Goal: Information Seeking & Learning: Learn about a topic

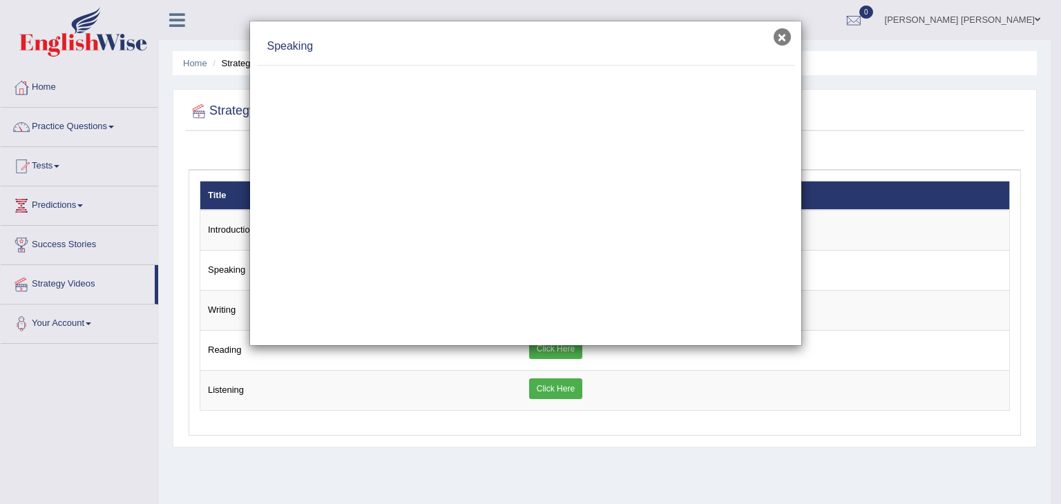
click at [780, 35] on button "×" at bounding box center [782, 36] width 17 height 17
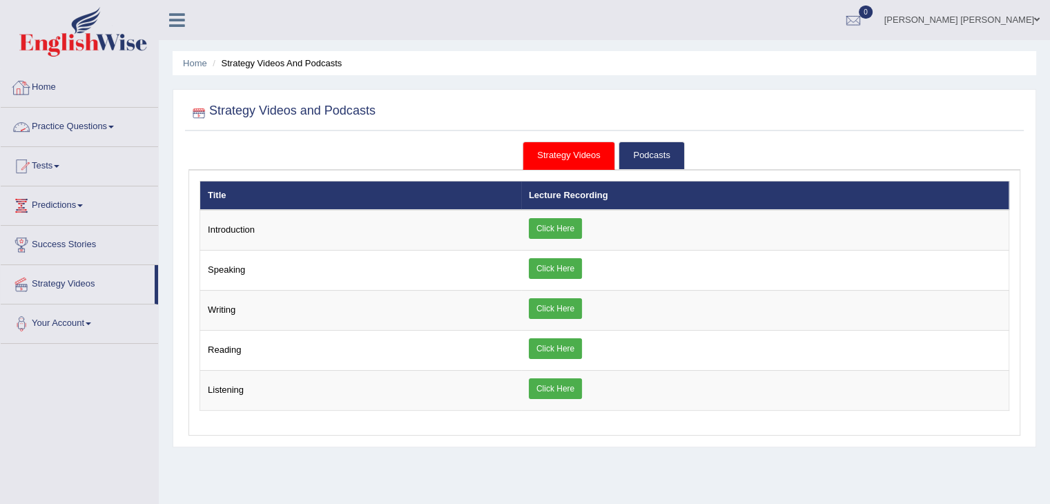
click at [77, 117] on link "Practice Questions" at bounding box center [79, 125] width 157 height 35
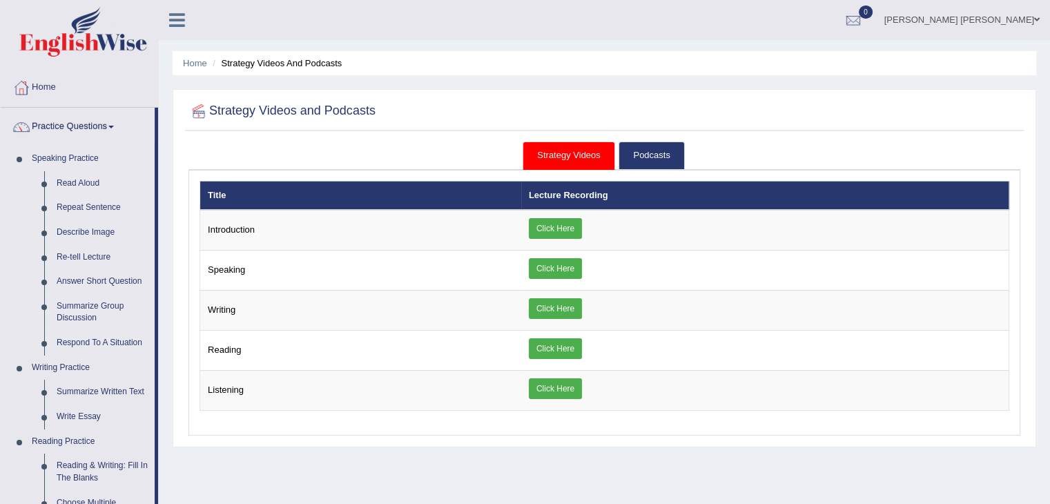
click at [22, 160] on li "Speaking Practice Read Aloud Repeat Sentence Describe Image Re-tell Lecture Ans…" at bounding box center [78, 250] width 154 height 209
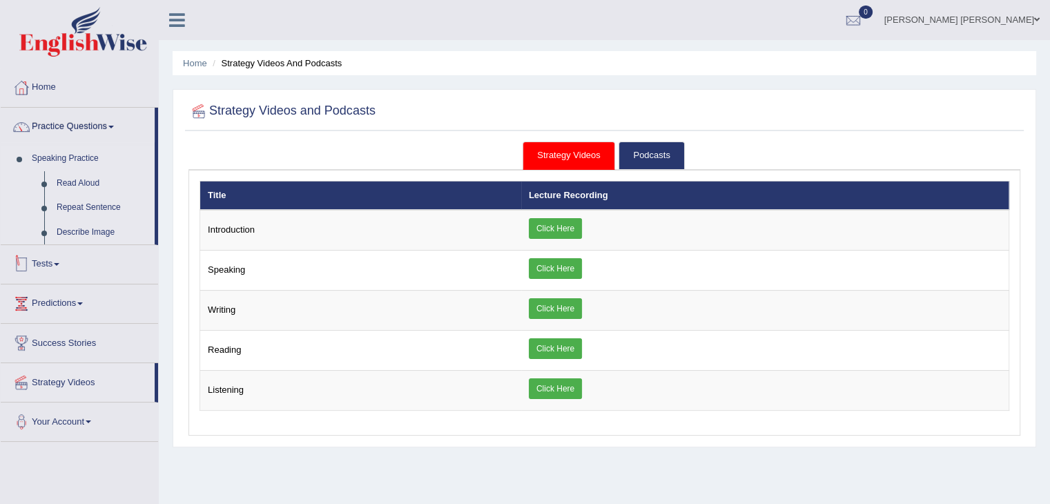
click at [22, 160] on li "Speaking Practice Read Aloud Repeat Sentence Describe Image Re-tell Lecture Ans…" at bounding box center [78, 249] width 154 height 206
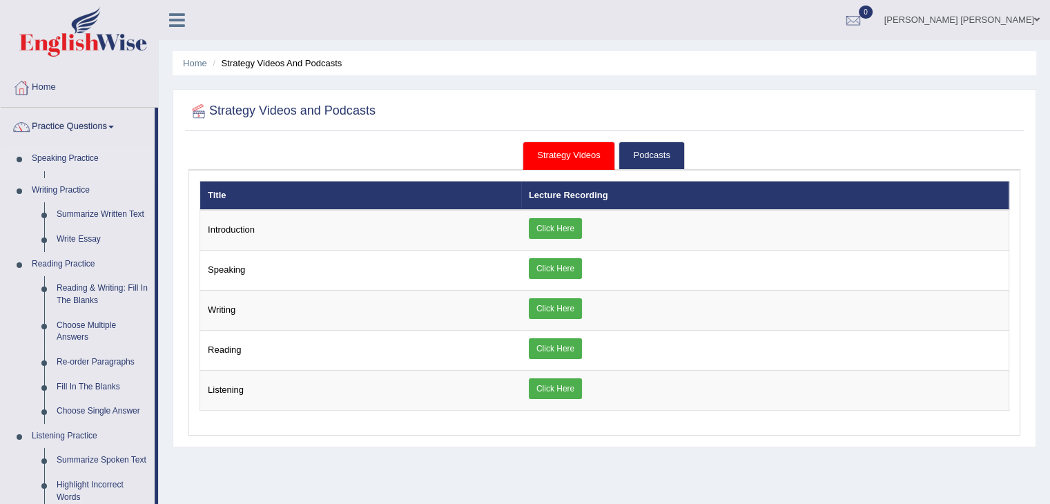
click at [41, 153] on link "Speaking Practice" at bounding box center [90, 158] width 129 height 25
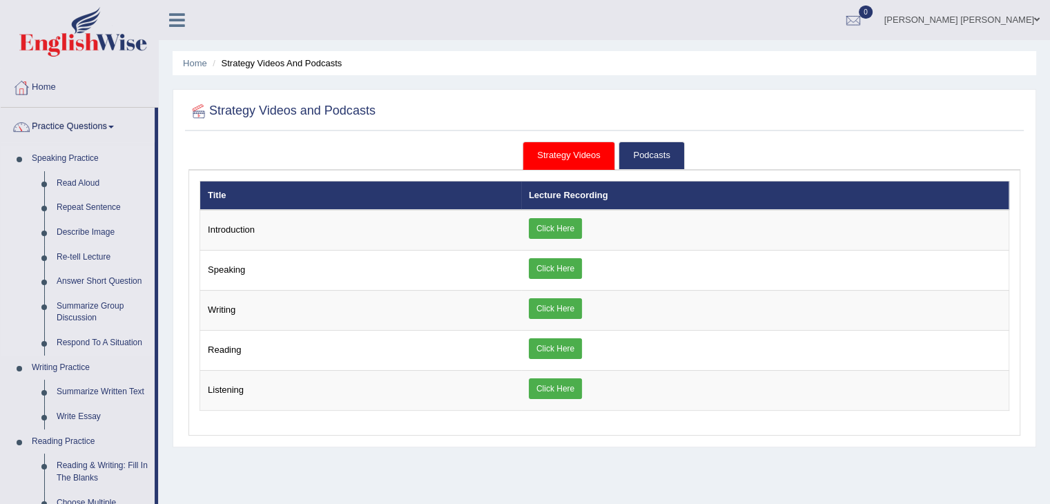
click at [41, 153] on link "Speaking Practice" at bounding box center [90, 158] width 129 height 25
click at [53, 158] on link "Speaking Practice" at bounding box center [90, 158] width 129 height 25
click at [113, 93] on link "Home" at bounding box center [79, 85] width 157 height 35
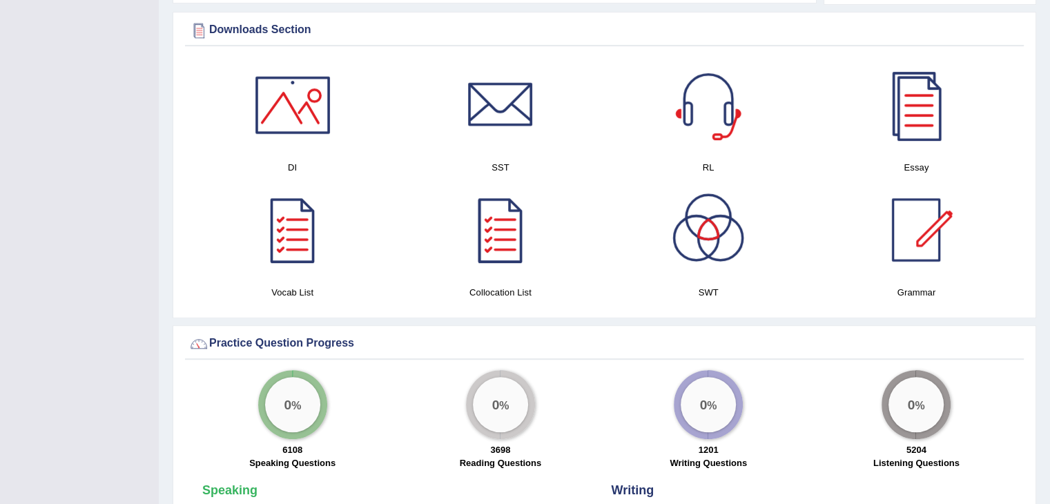
scroll to position [690, 0]
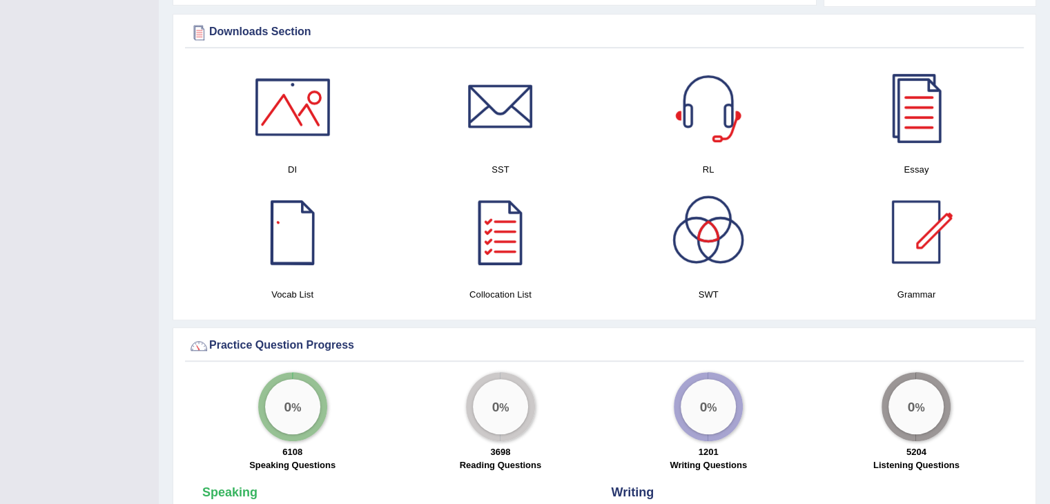
click at [268, 118] on div at bounding box center [292, 107] width 97 height 97
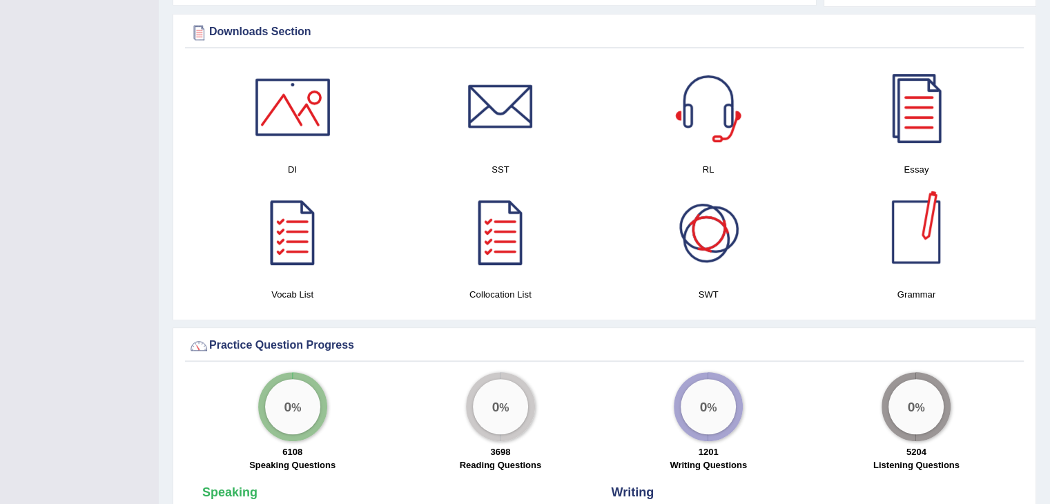
click at [712, 252] on div at bounding box center [708, 232] width 97 height 97
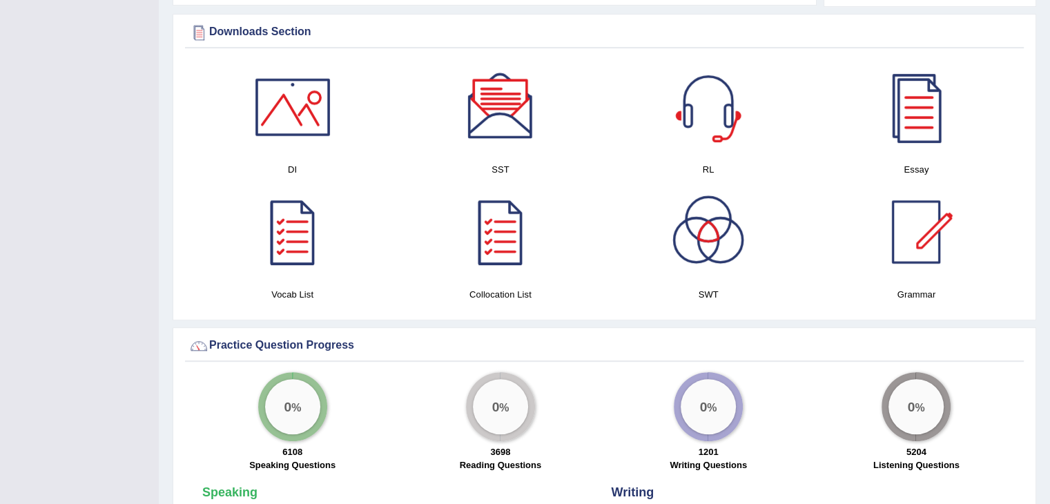
click at [486, 142] on div at bounding box center [500, 107] width 97 height 97
click at [737, 122] on div at bounding box center [708, 107] width 97 height 97
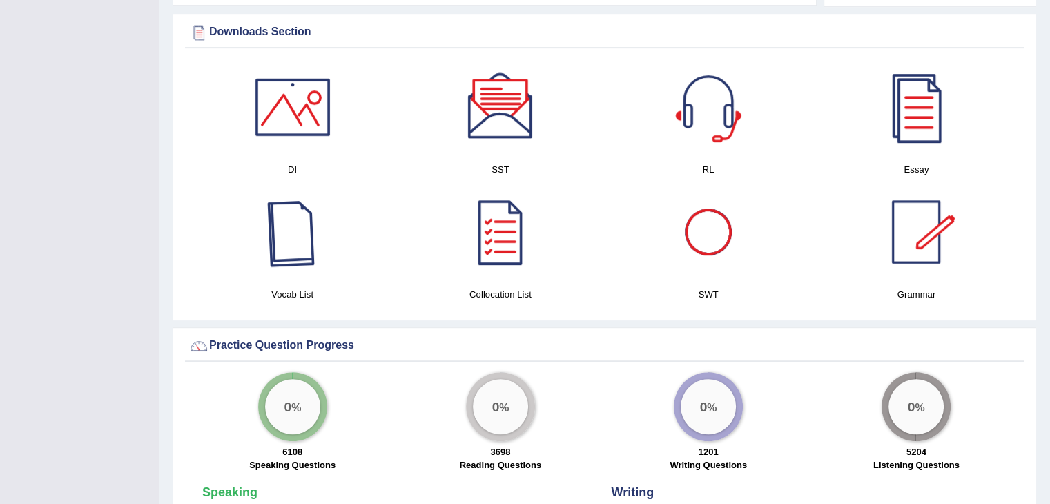
click at [269, 257] on div at bounding box center [292, 232] width 97 height 97
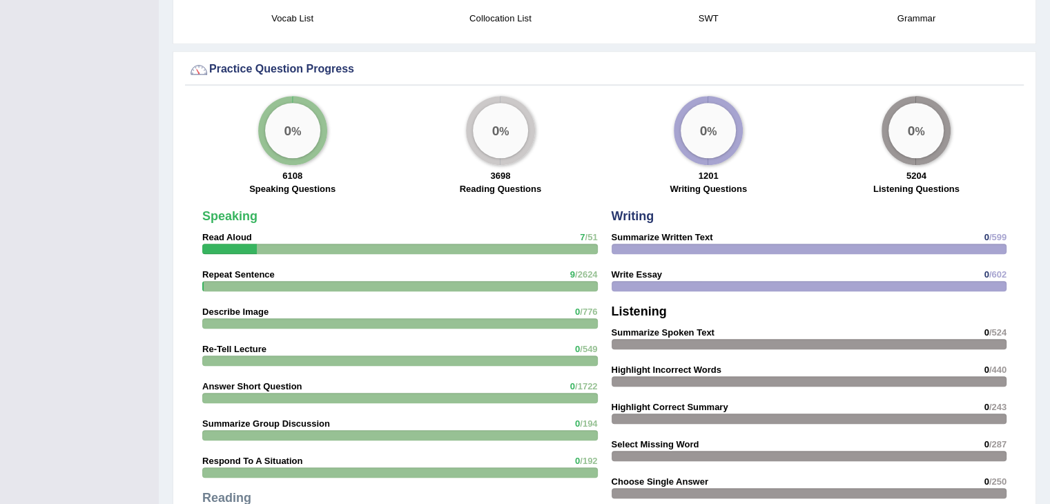
scroll to position [979, 0]
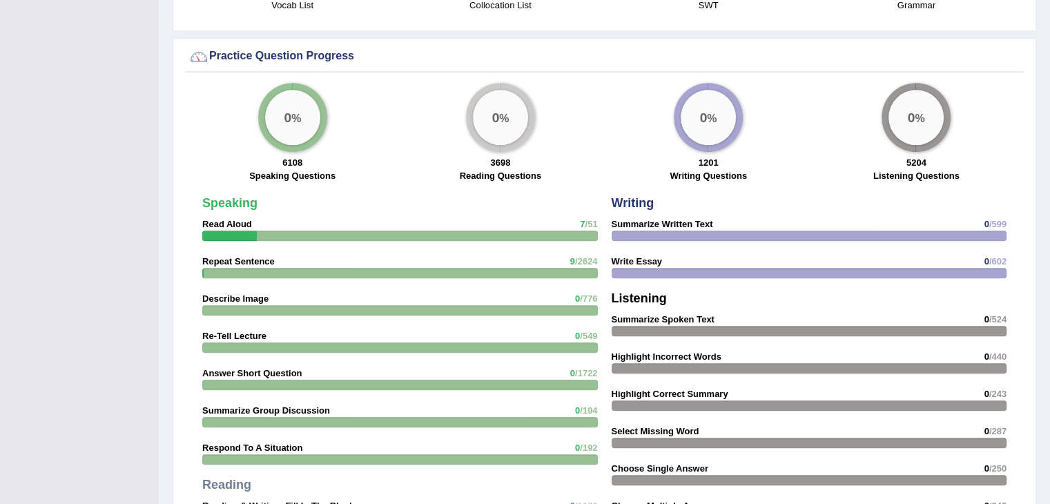
click at [231, 199] on strong "Speaking" at bounding box center [229, 203] width 55 height 14
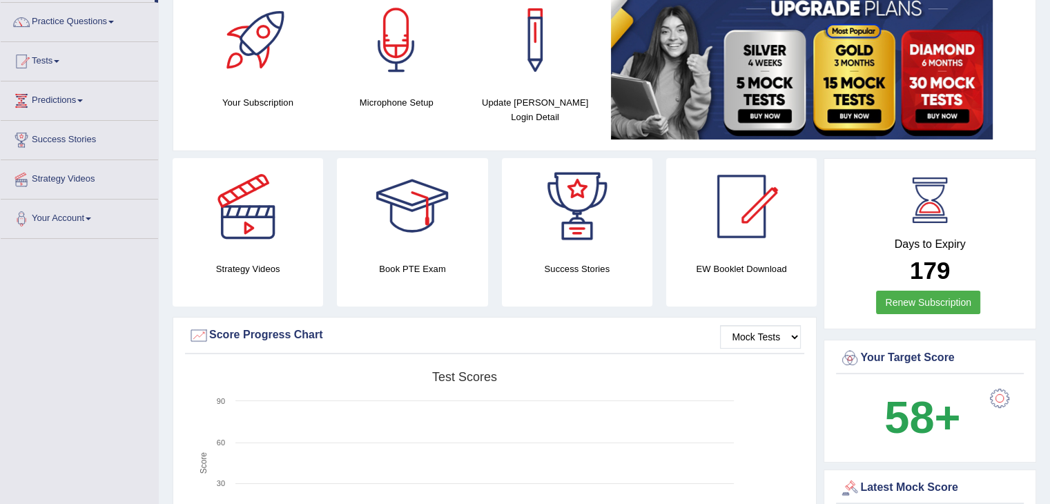
scroll to position [0, 0]
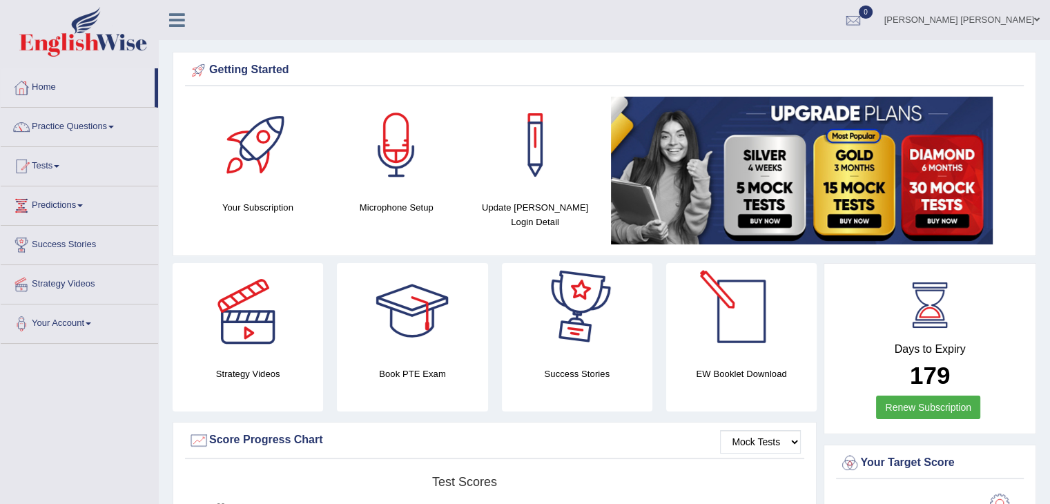
click at [740, 334] on div at bounding box center [741, 311] width 97 height 97
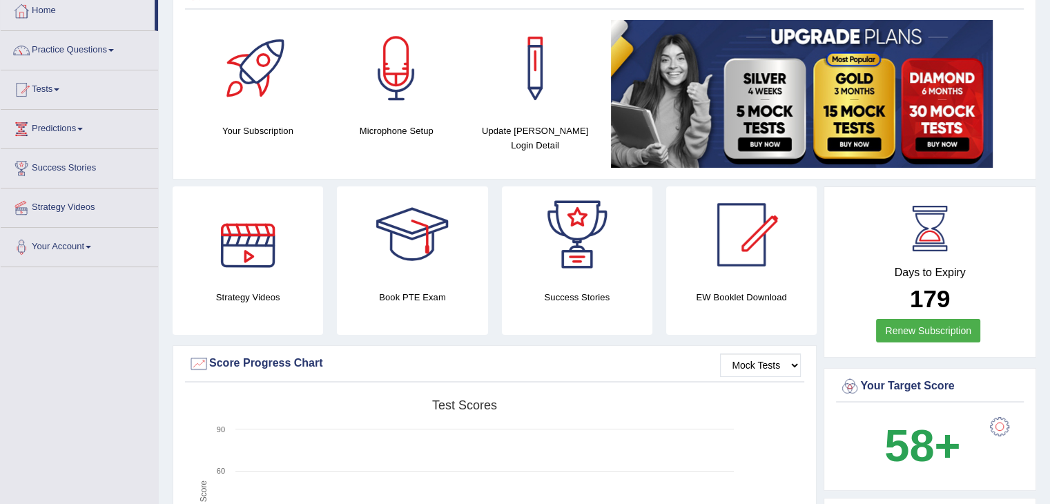
scroll to position [75, 0]
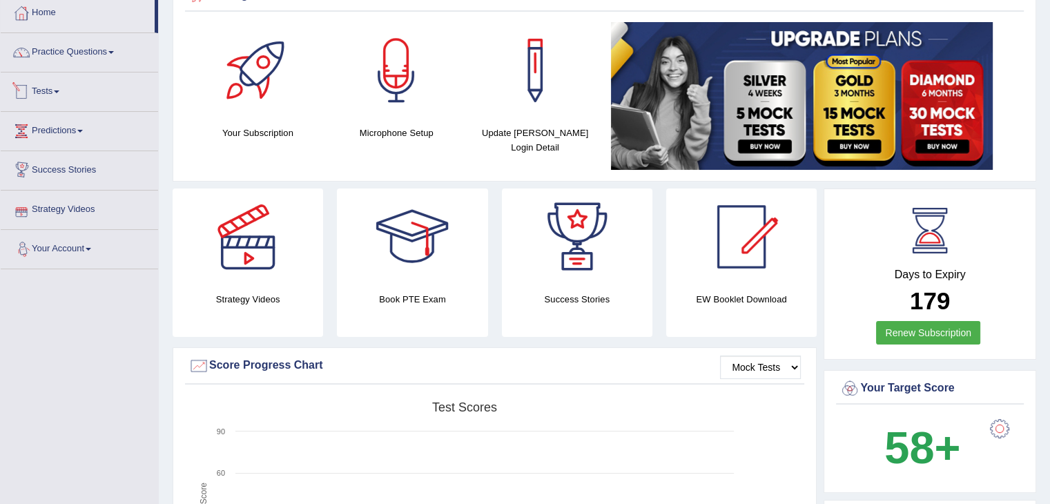
click at [58, 102] on link "Tests" at bounding box center [79, 90] width 157 height 35
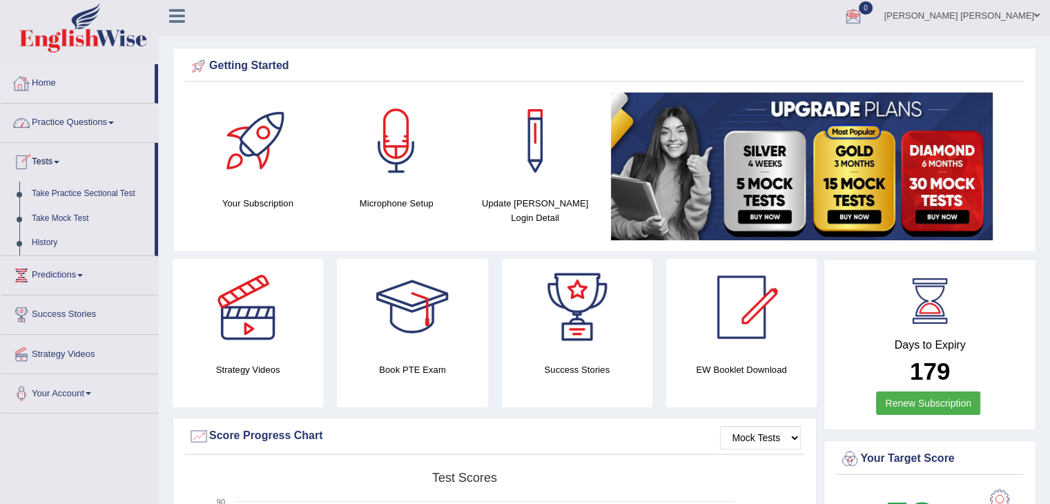
scroll to position [0, 0]
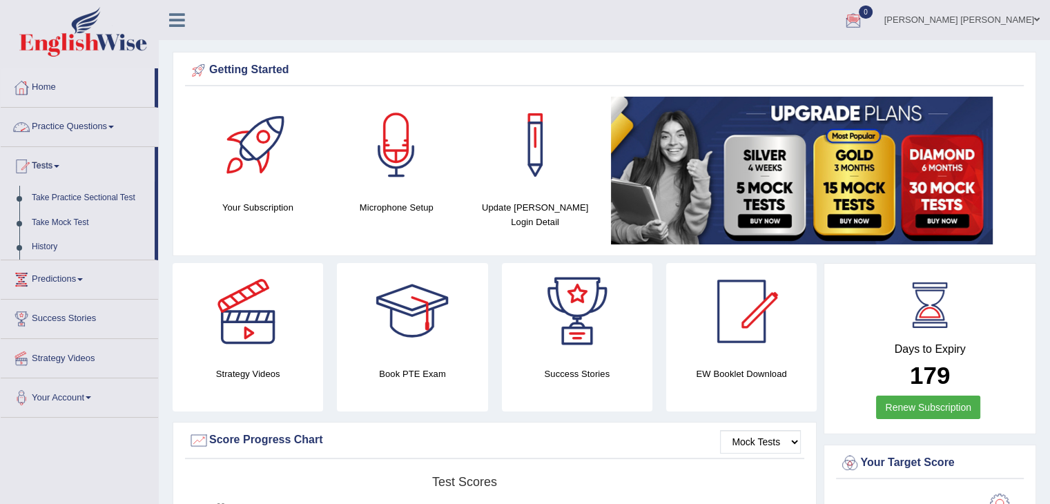
click at [107, 125] on link "Practice Questions" at bounding box center [79, 125] width 157 height 35
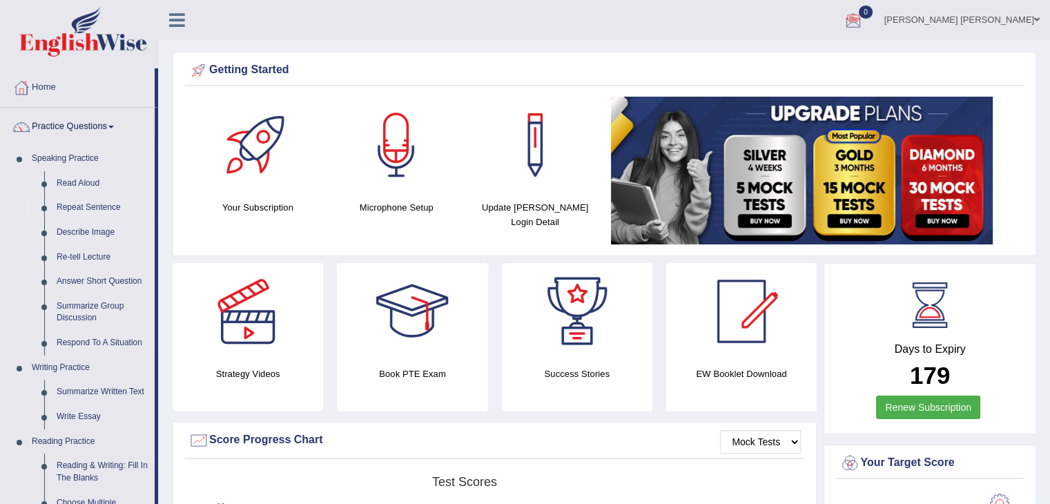
click at [89, 204] on link "Repeat Sentence" at bounding box center [102, 207] width 104 height 25
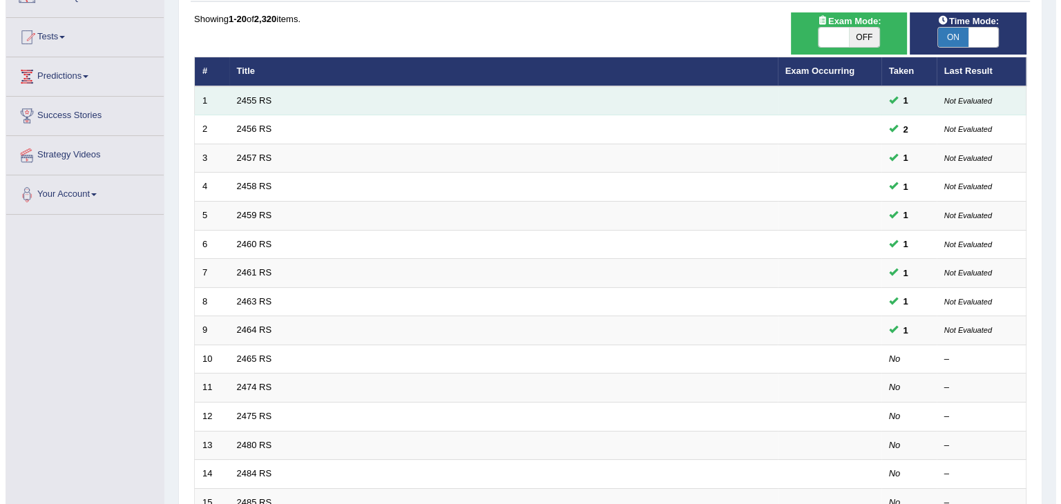
scroll to position [138, 0]
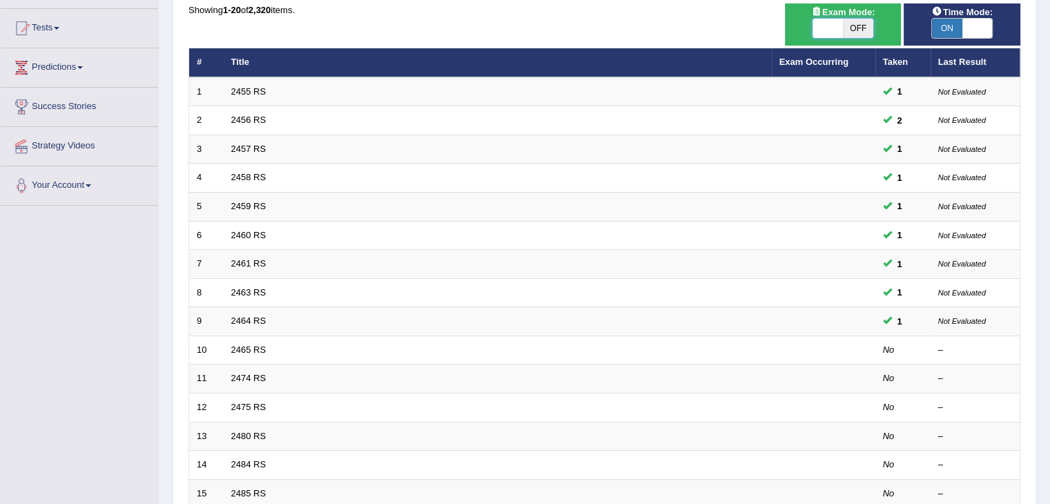
click at [843, 35] on span at bounding box center [828, 28] width 30 height 19
checkbox input "true"
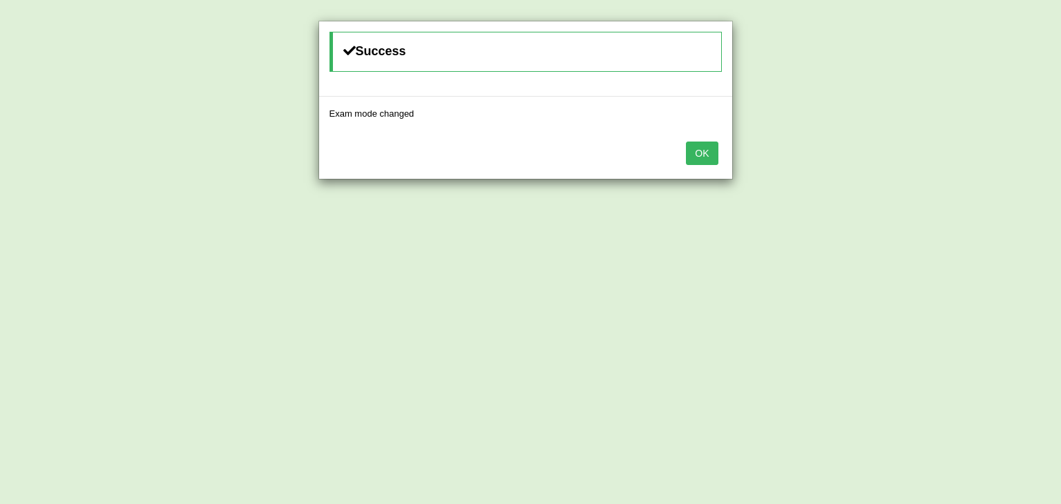
click at [699, 164] on button "OK" at bounding box center [702, 153] width 32 height 23
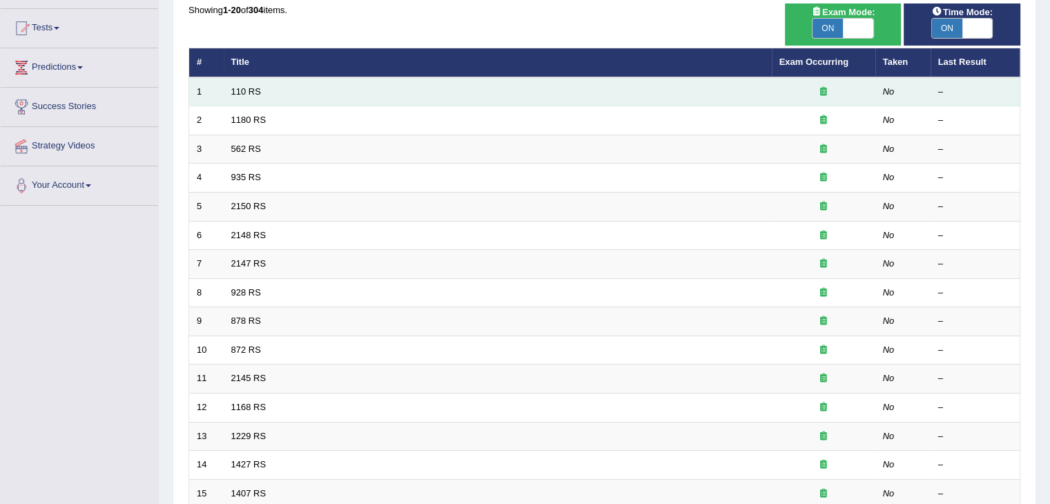
click at [647, 89] on td "110 RS" at bounding box center [498, 91] width 548 height 29
click at [251, 90] on link "110 RS" at bounding box center [246, 91] width 30 height 10
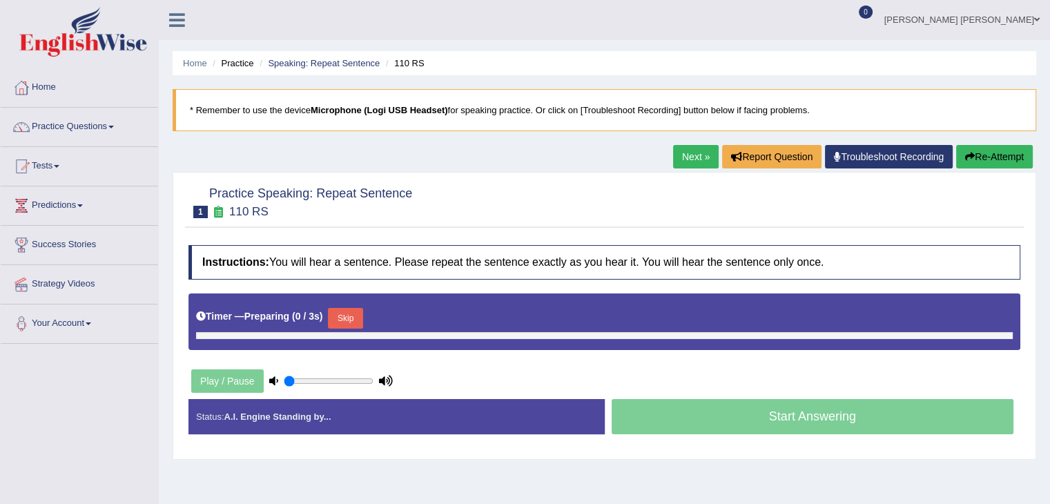
type input "1"
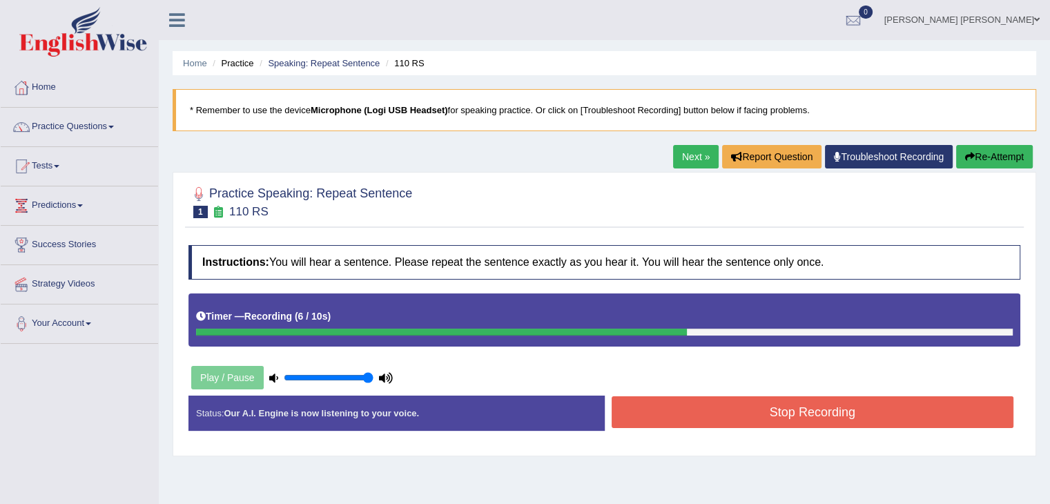
click at [781, 404] on button "Stop Recording" at bounding box center [813, 412] width 403 height 32
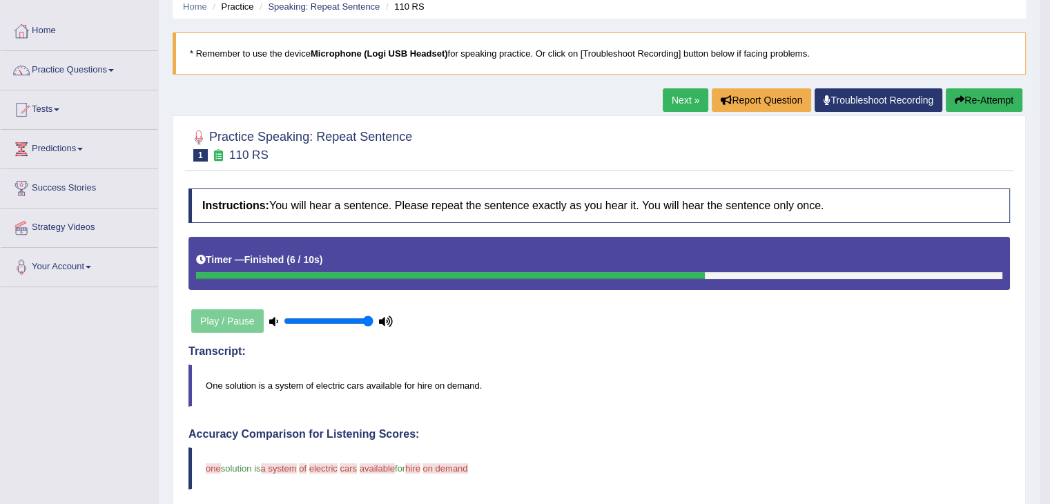
scroll to position [56, 0]
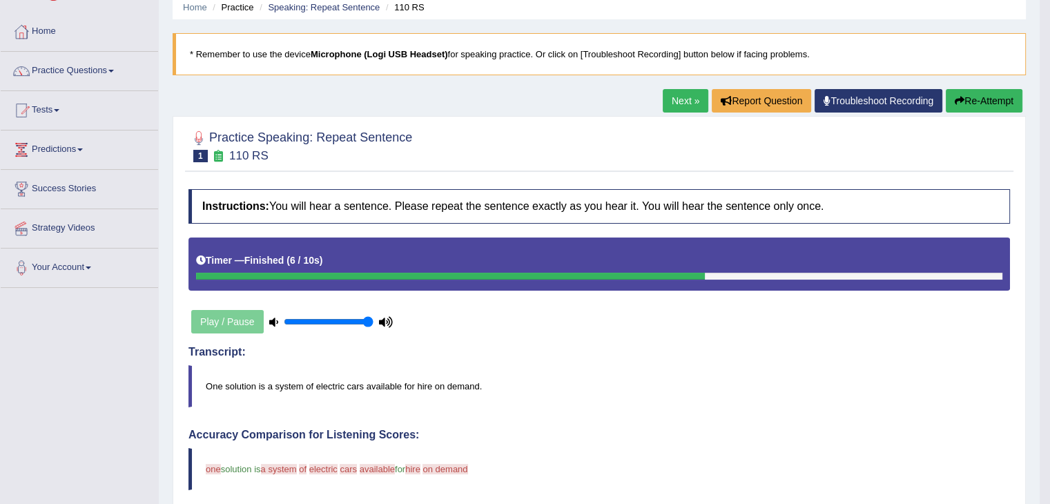
click at [674, 105] on link "Next »" at bounding box center [686, 100] width 46 height 23
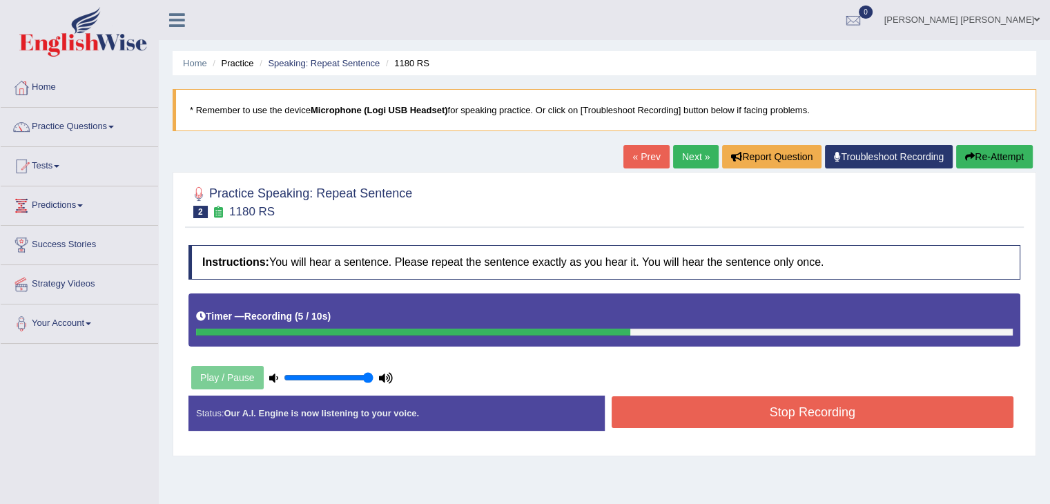
click at [840, 418] on button "Stop Recording" at bounding box center [813, 412] width 403 height 32
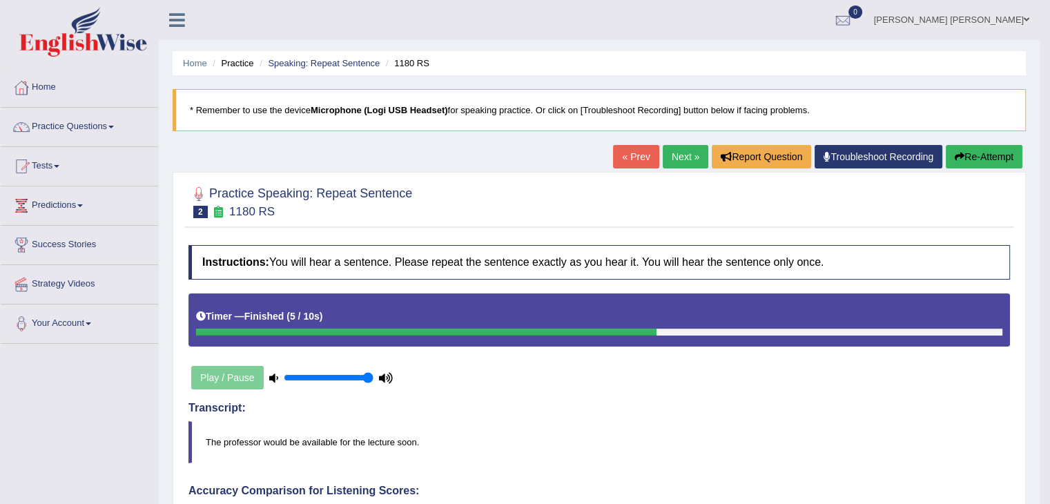
click at [973, 158] on button "Re-Attempt" at bounding box center [984, 156] width 77 height 23
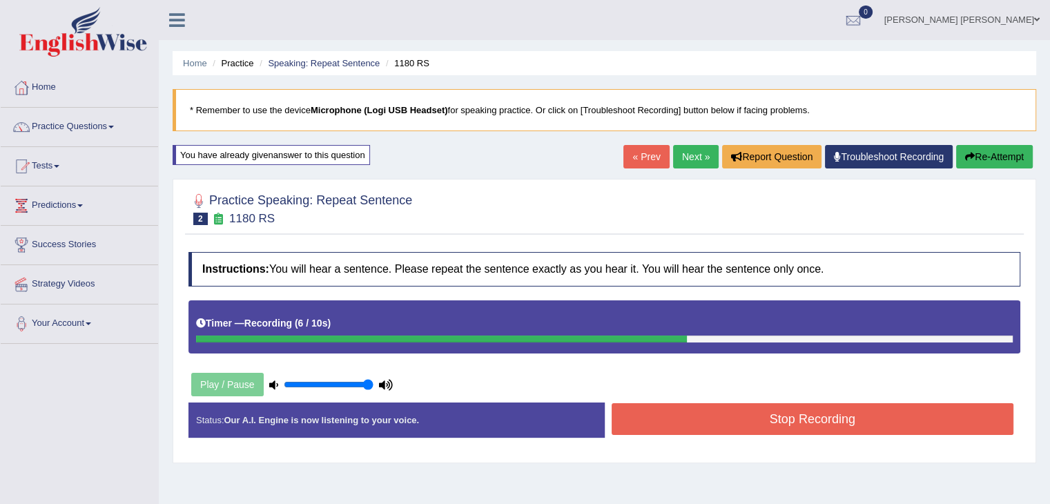
click at [988, 429] on button "Stop Recording" at bounding box center [813, 419] width 403 height 32
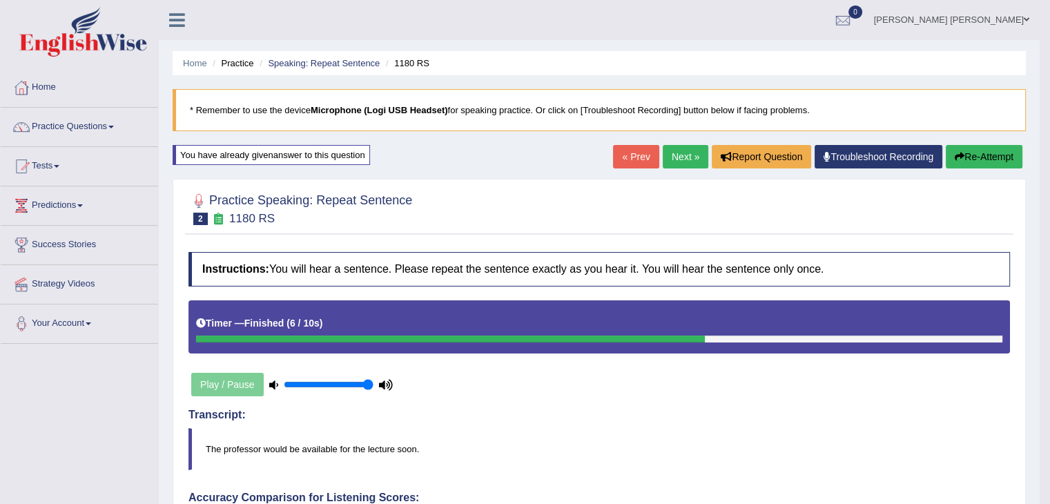
click at [968, 155] on button "Re-Attempt" at bounding box center [984, 156] width 77 height 23
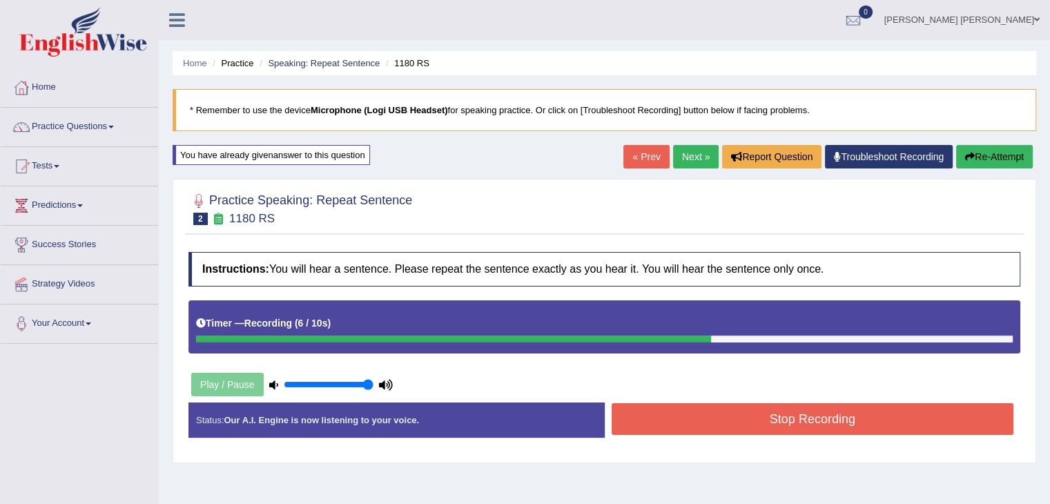
click at [886, 434] on div "Stop Recording" at bounding box center [813, 420] width 416 height 35
click at [890, 423] on button "Stop Recording" at bounding box center [813, 419] width 403 height 32
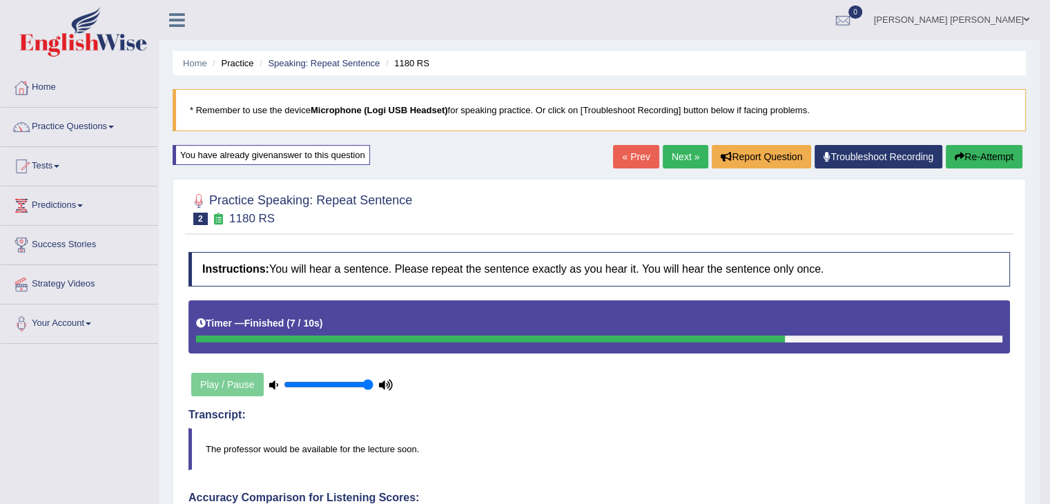
click at [677, 158] on link "Next »" at bounding box center [686, 156] width 46 height 23
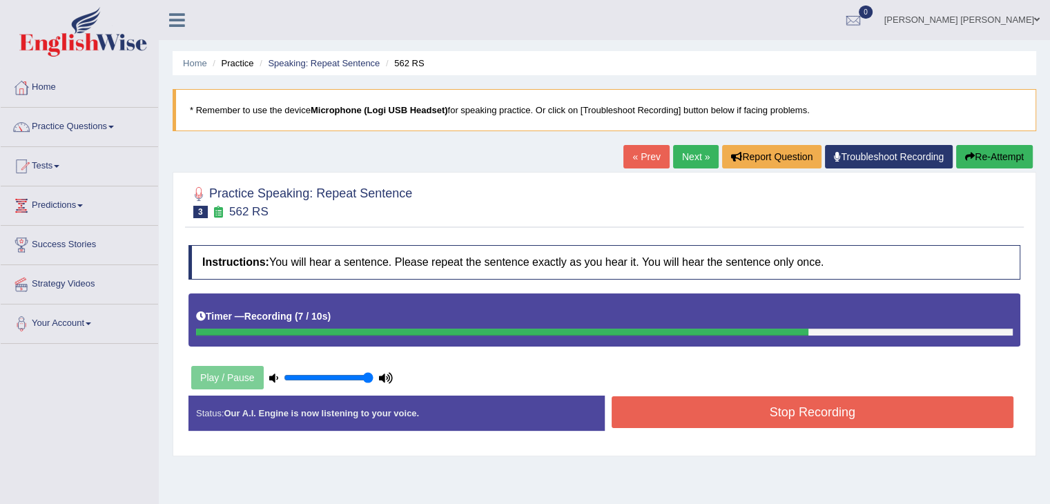
click at [647, 161] on link "« Prev" at bounding box center [647, 156] width 46 height 23
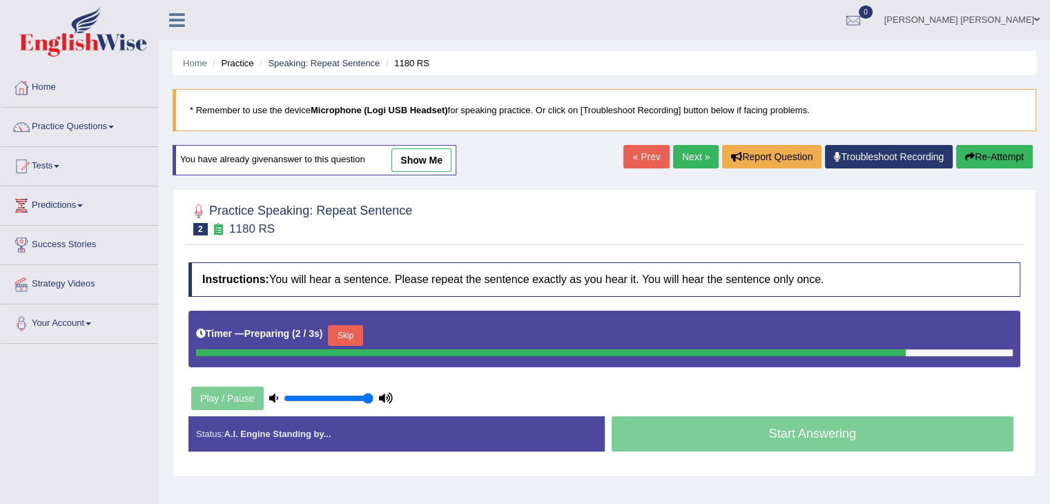
click at [685, 160] on link "Next »" at bounding box center [696, 156] width 46 height 23
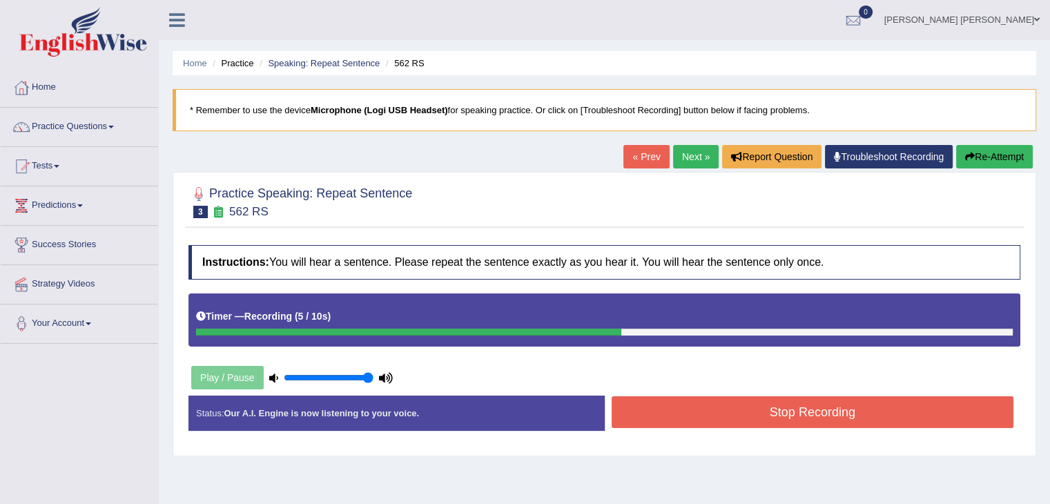
click at [698, 421] on button "Stop Recording" at bounding box center [813, 412] width 403 height 32
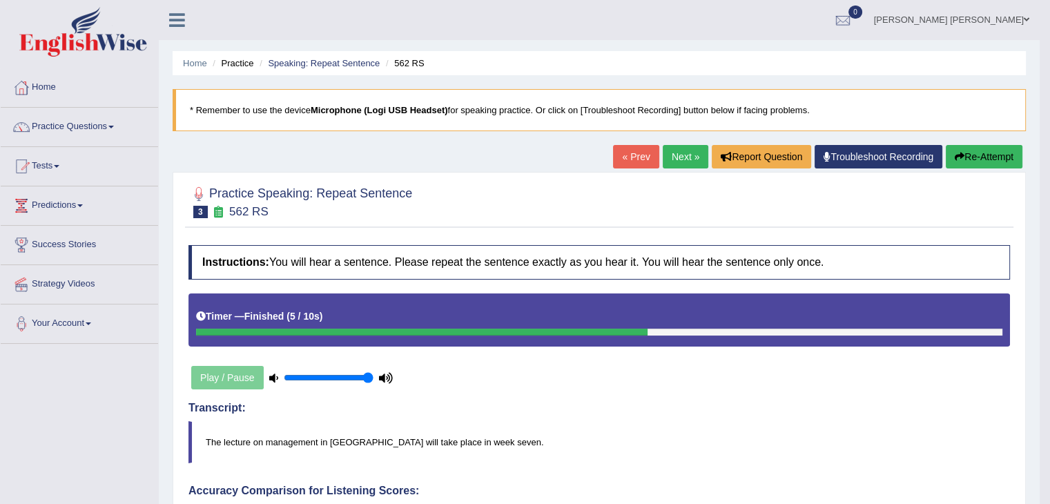
click at [680, 164] on link "Next »" at bounding box center [686, 156] width 46 height 23
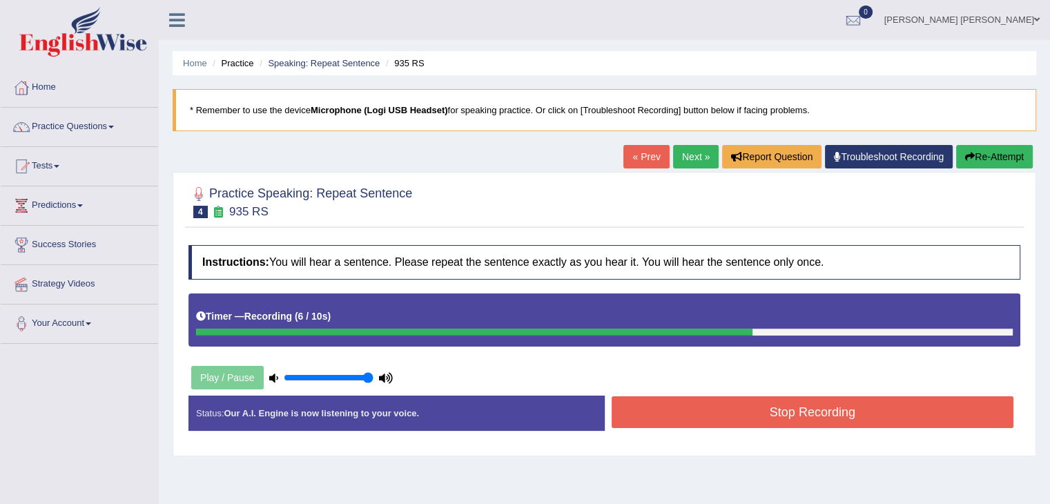
click at [673, 412] on button "Stop Recording" at bounding box center [813, 412] width 403 height 32
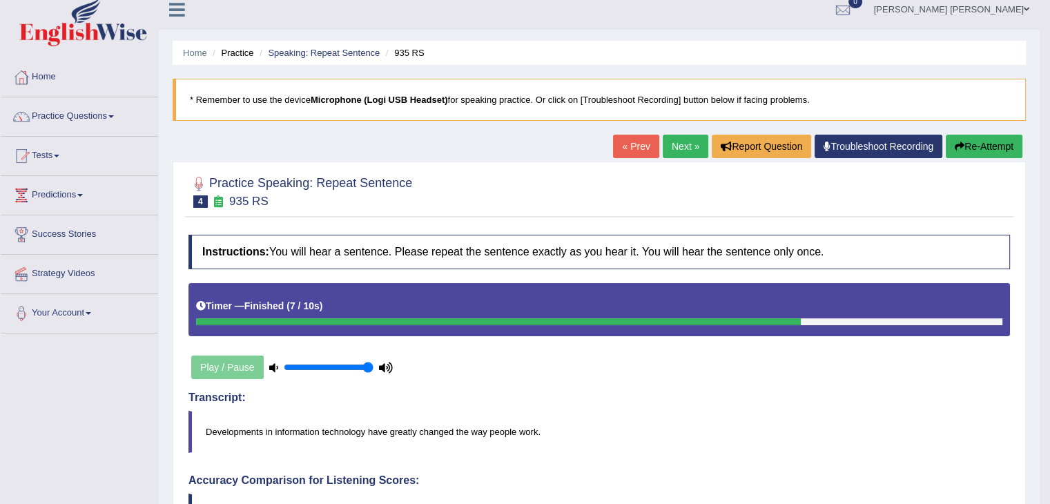
scroll to position [8, 0]
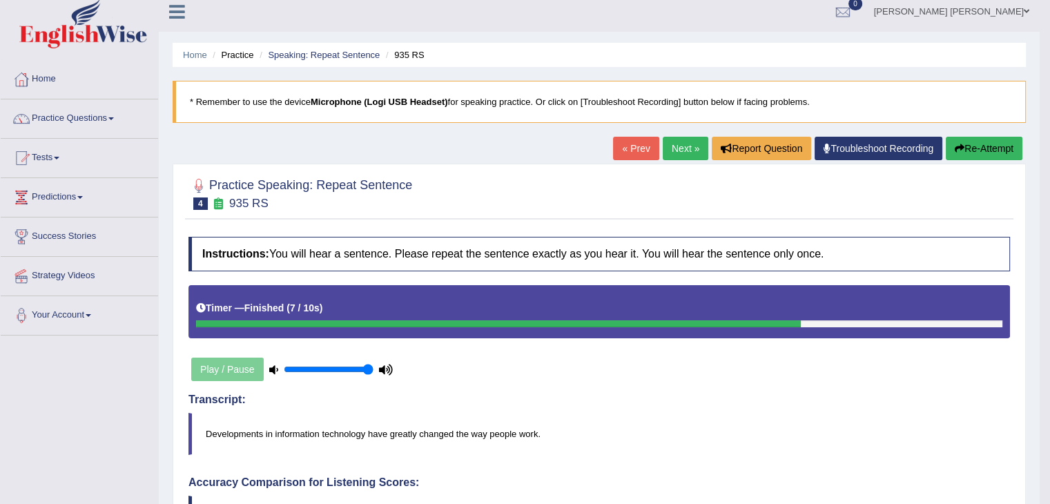
click at [684, 143] on link "Next »" at bounding box center [686, 148] width 46 height 23
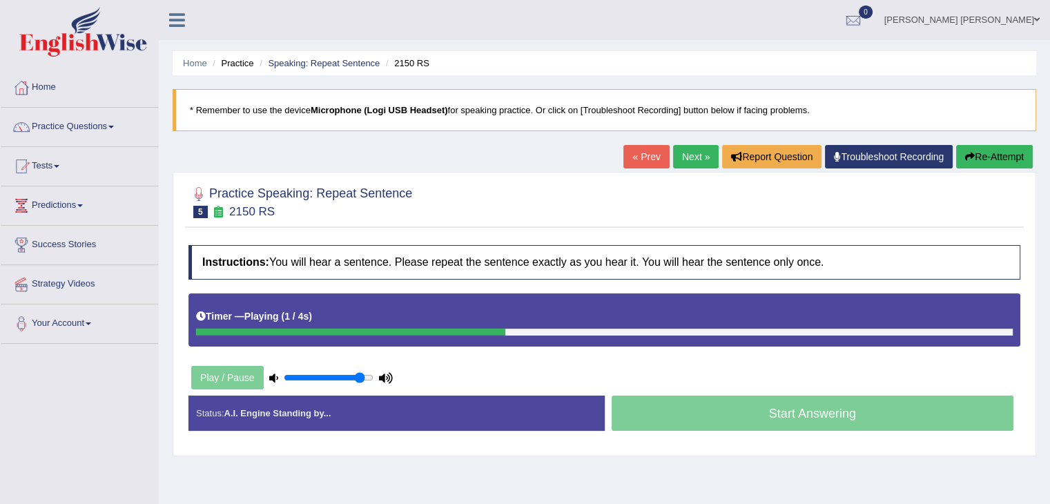
click at [358, 374] on input "range" at bounding box center [329, 377] width 90 height 11
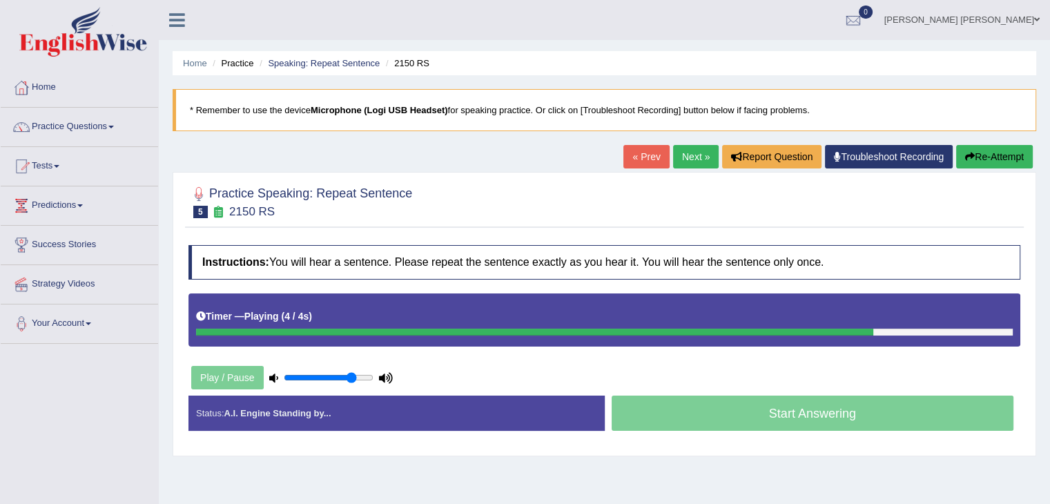
drag, startPoint x: 358, startPoint y: 374, endPoint x: 349, endPoint y: 374, distance: 9.0
type input "0.8"
click at [349, 374] on input "range" at bounding box center [329, 377] width 90 height 11
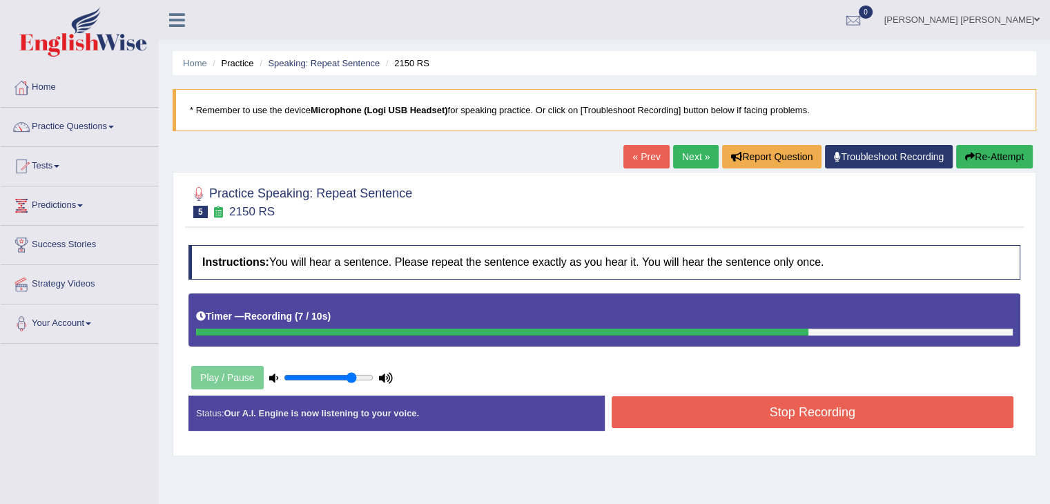
click at [681, 415] on button "Stop Recording" at bounding box center [813, 412] width 403 height 32
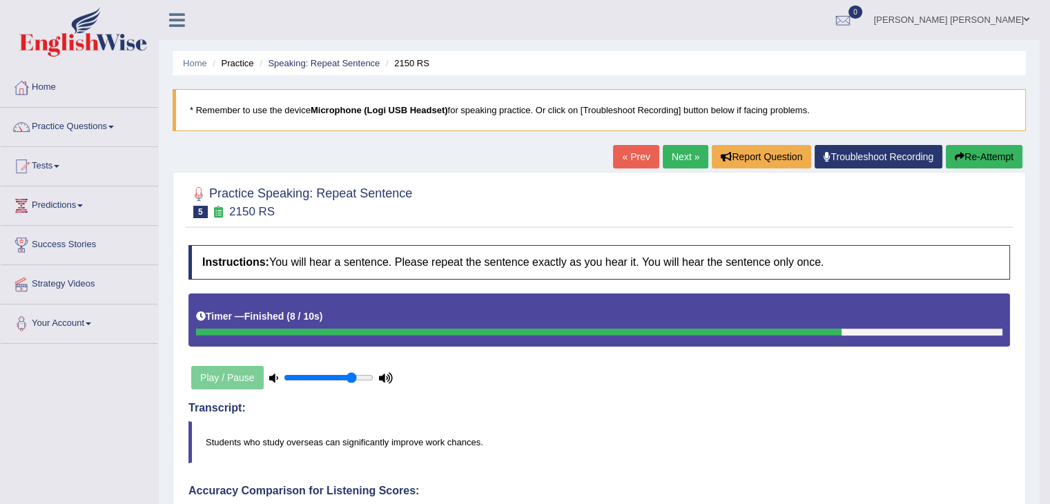
click at [680, 157] on link "Next »" at bounding box center [686, 156] width 46 height 23
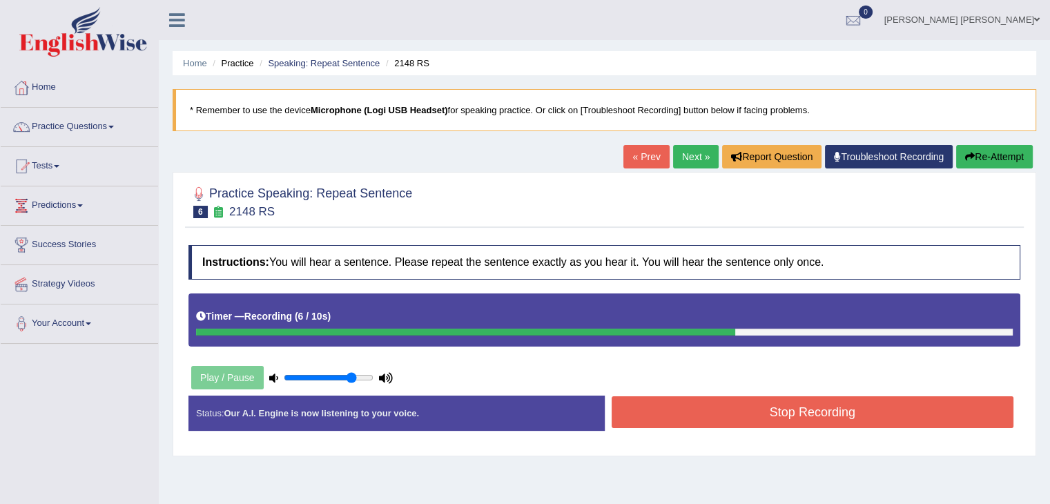
click at [820, 410] on button "Stop Recording" at bounding box center [813, 412] width 403 height 32
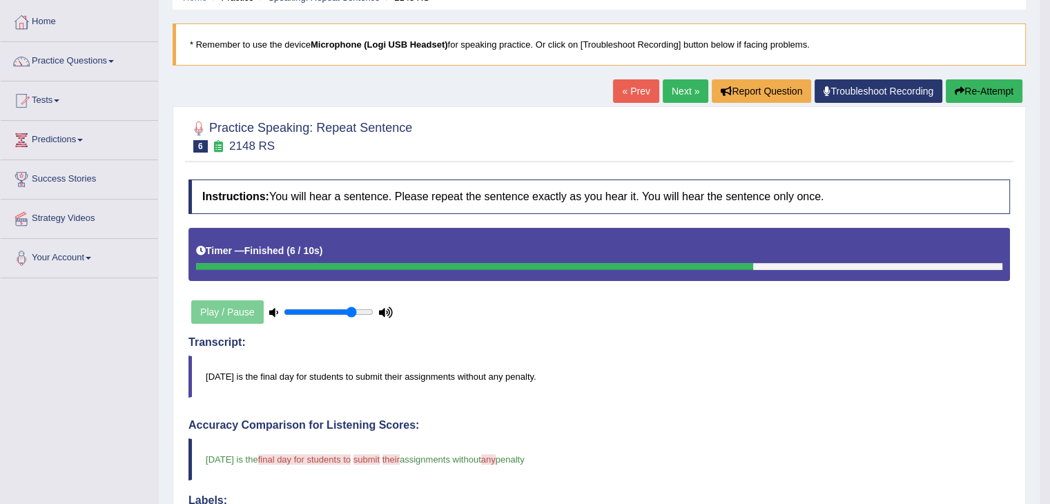
scroll to position [61, 0]
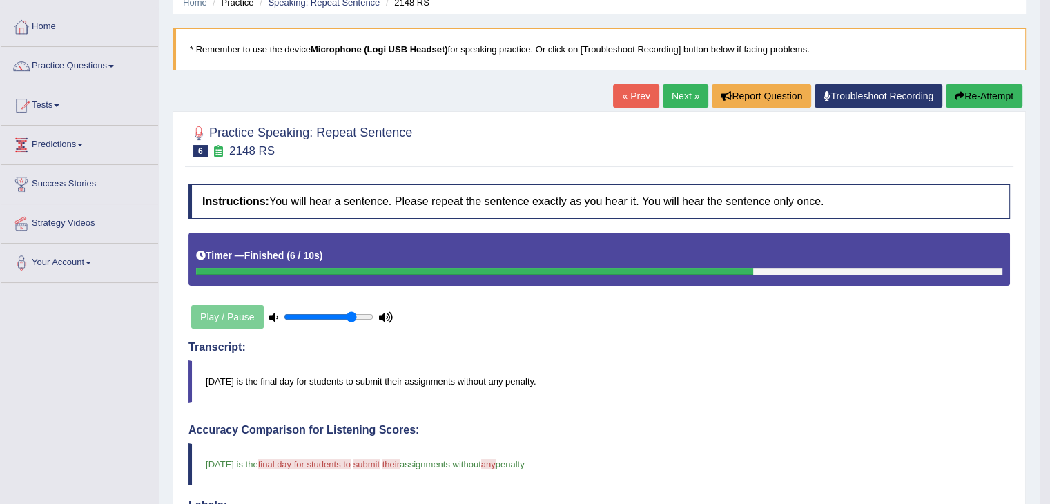
click at [673, 97] on link "Next »" at bounding box center [686, 95] width 46 height 23
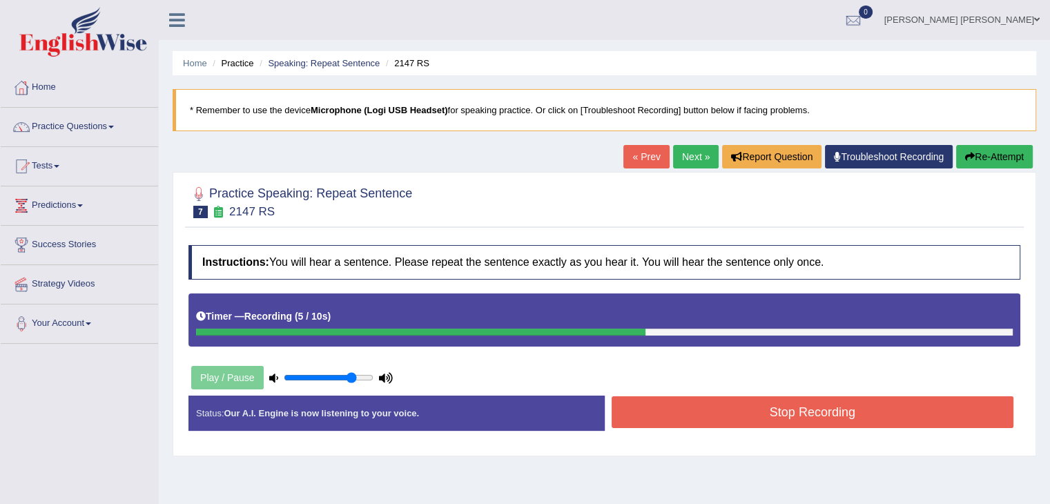
click at [850, 398] on button "Stop Recording" at bounding box center [813, 412] width 403 height 32
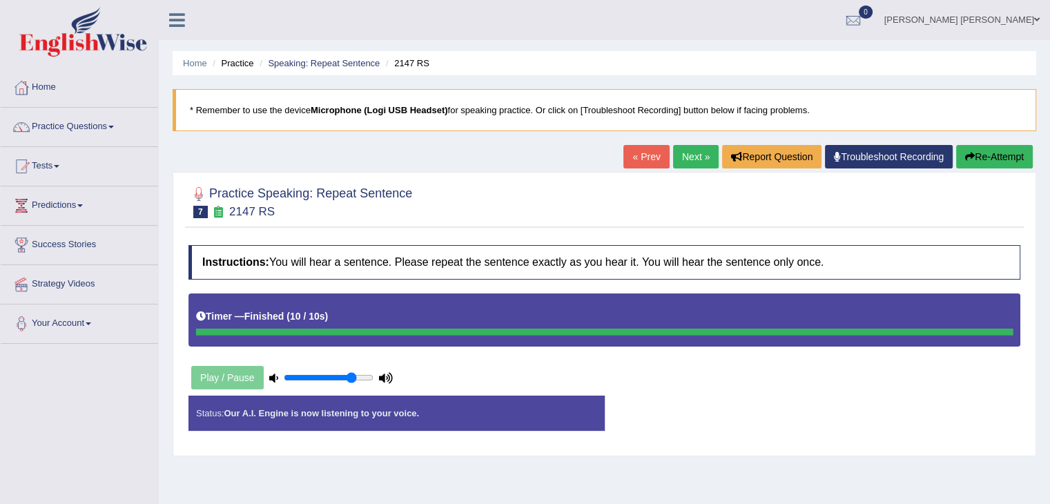
click at [981, 153] on button "Re-Attempt" at bounding box center [995, 156] width 77 height 23
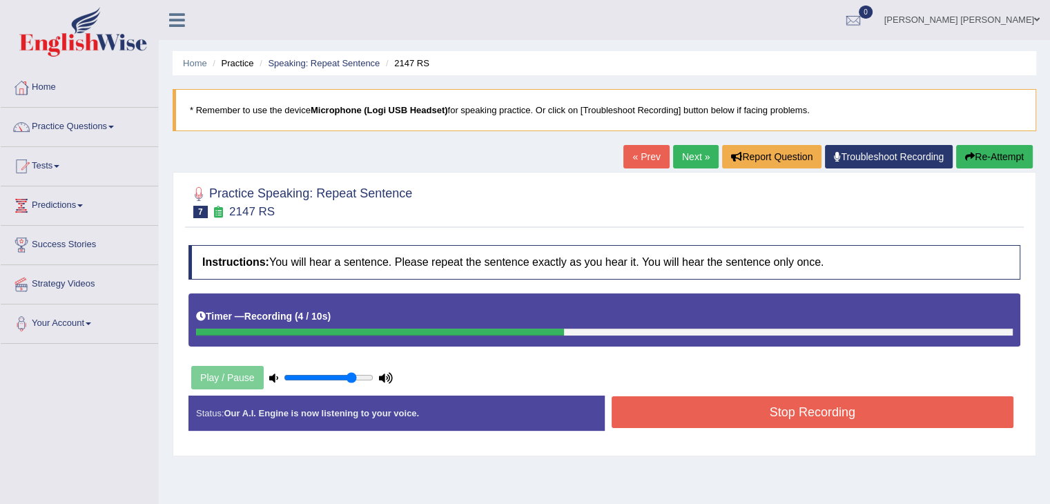
click at [720, 419] on button "Stop Recording" at bounding box center [813, 412] width 403 height 32
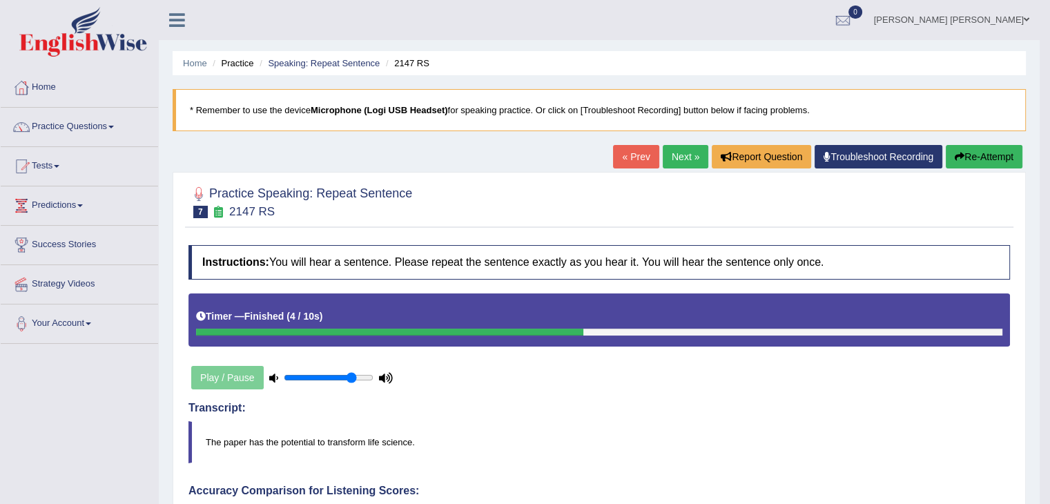
click at [679, 156] on link "Next »" at bounding box center [686, 156] width 46 height 23
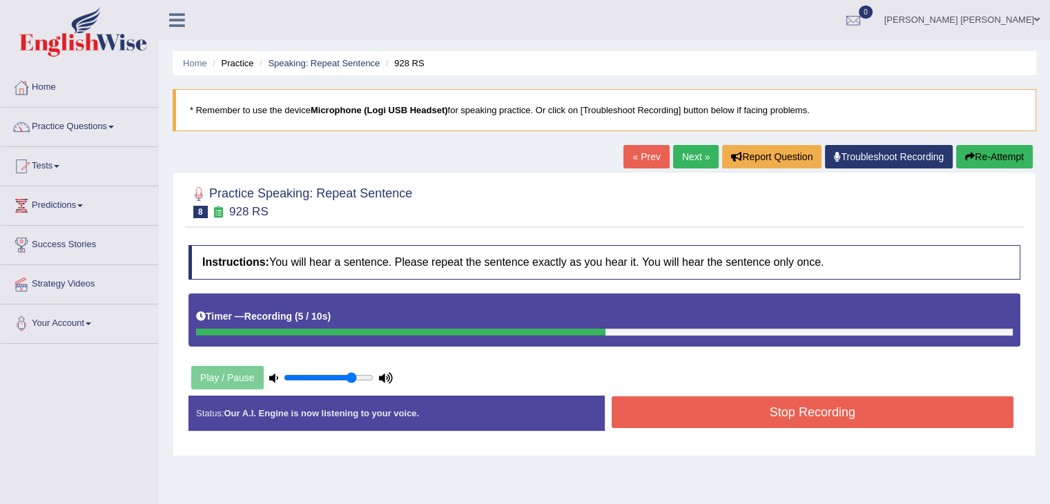
click at [781, 400] on button "Stop Recording" at bounding box center [813, 412] width 403 height 32
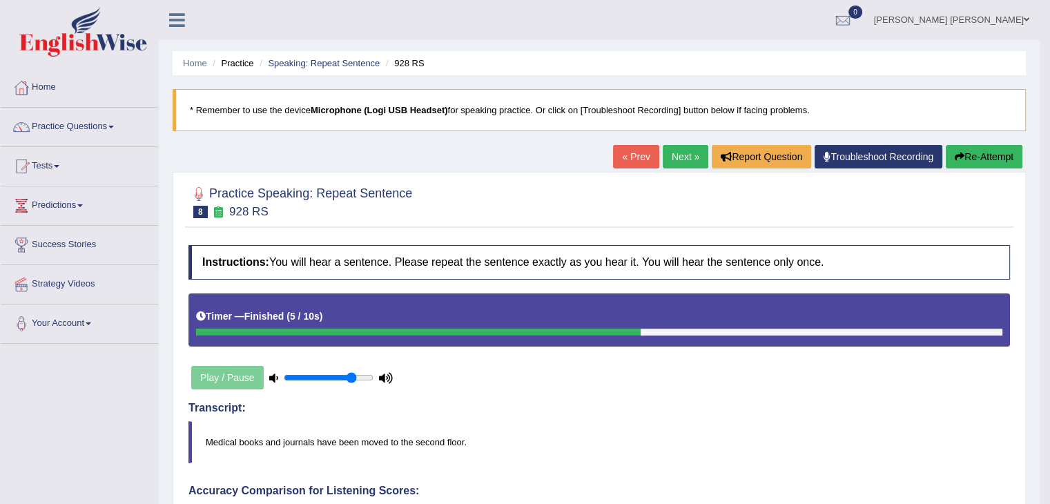
click at [673, 155] on link "Next »" at bounding box center [686, 156] width 46 height 23
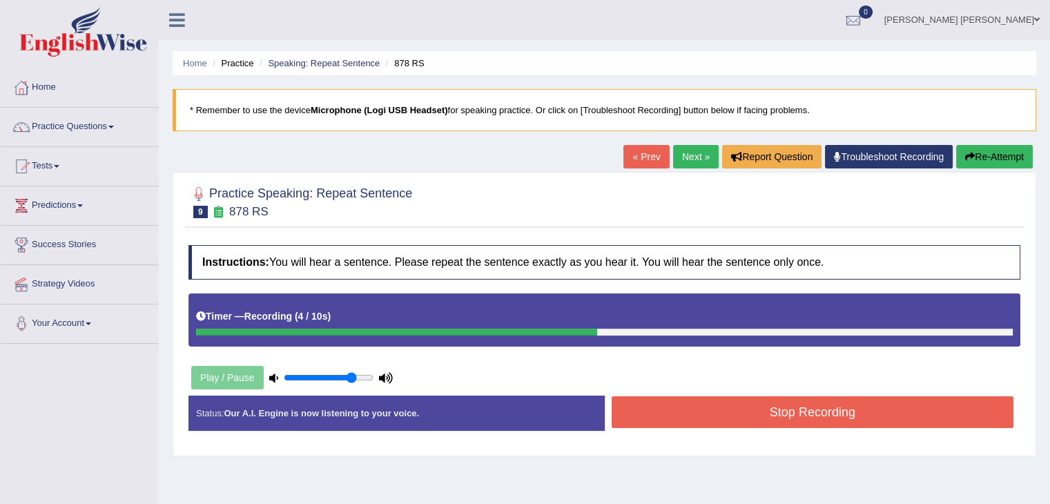
click at [807, 410] on button "Stop Recording" at bounding box center [813, 412] width 403 height 32
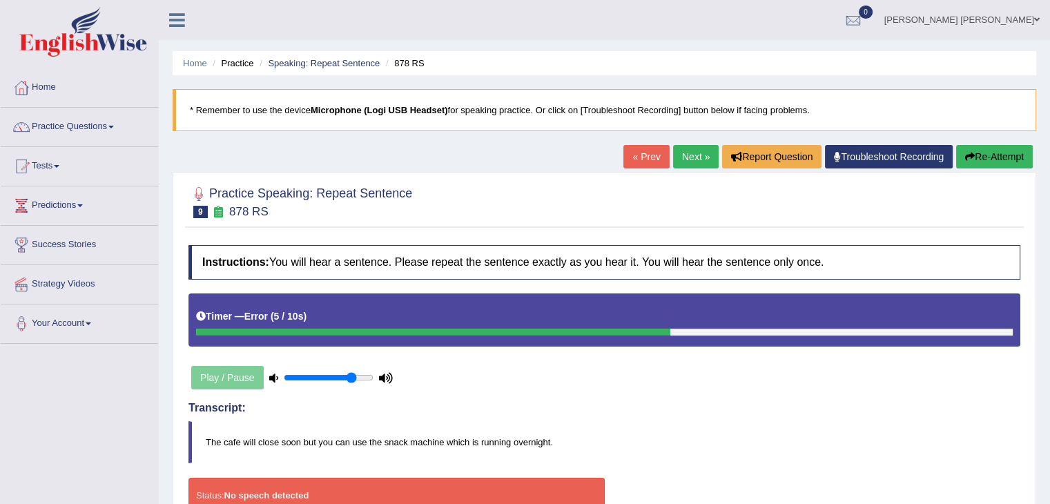
click at [1011, 166] on button "Re-Attempt" at bounding box center [995, 156] width 77 height 23
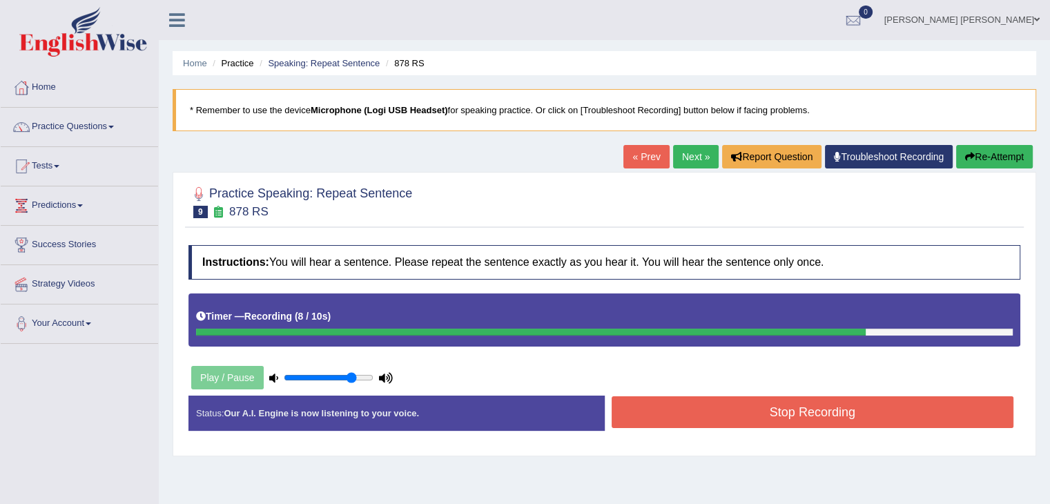
click at [930, 404] on button "Stop Recording" at bounding box center [813, 412] width 403 height 32
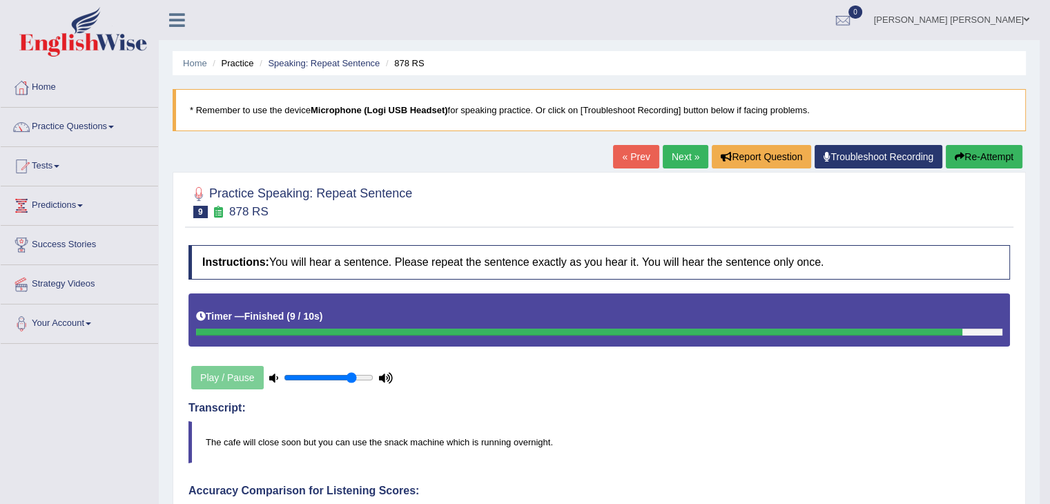
click at [663, 152] on link "Next »" at bounding box center [686, 156] width 46 height 23
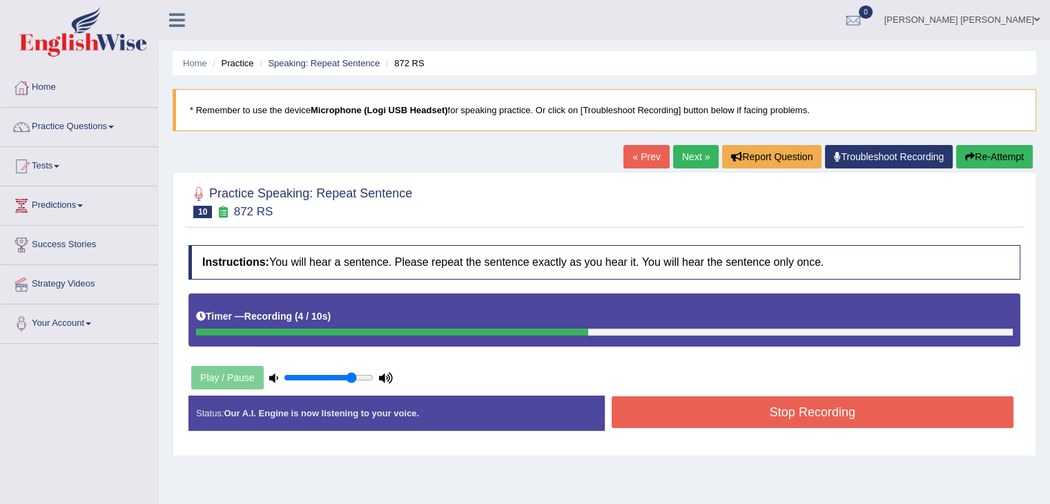
click at [876, 395] on div "Created with Highcharts 7.1.2 Great Too slow Too fast Time Speech pace meter: 0…" at bounding box center [816, 395] width 423 height 1
click at [875, 403] on button "Stop Recording" at bounding box center [813, 412] width 403 height 32
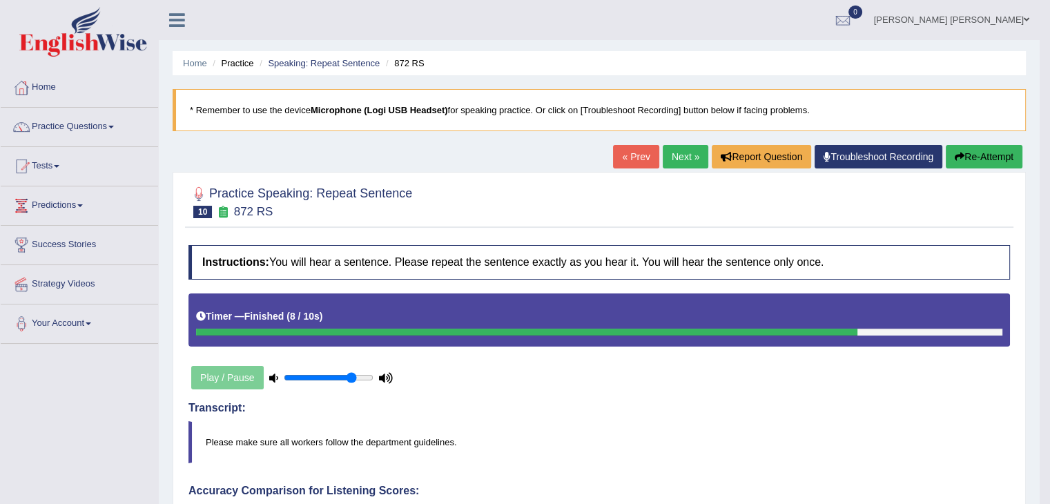
click at [677, 162] on link "Next »" at bounding box center [686, 156] width 46 height 23
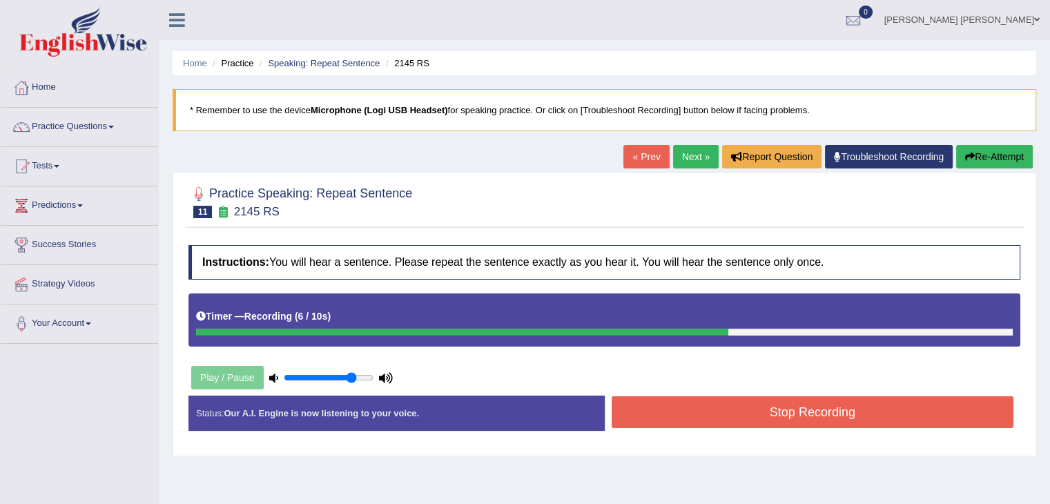
click at [869, 409] on button "Stop Recording" at bounding box center [813, 412] width 403 height 32
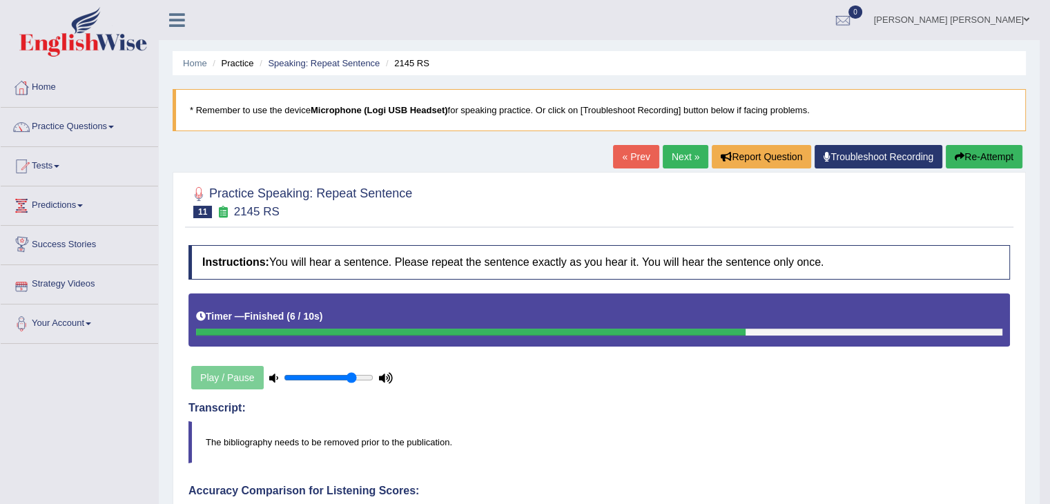
click at [33, 272] on link "Strategy Videos" at bounding box center [79, 282] width 157 height 35
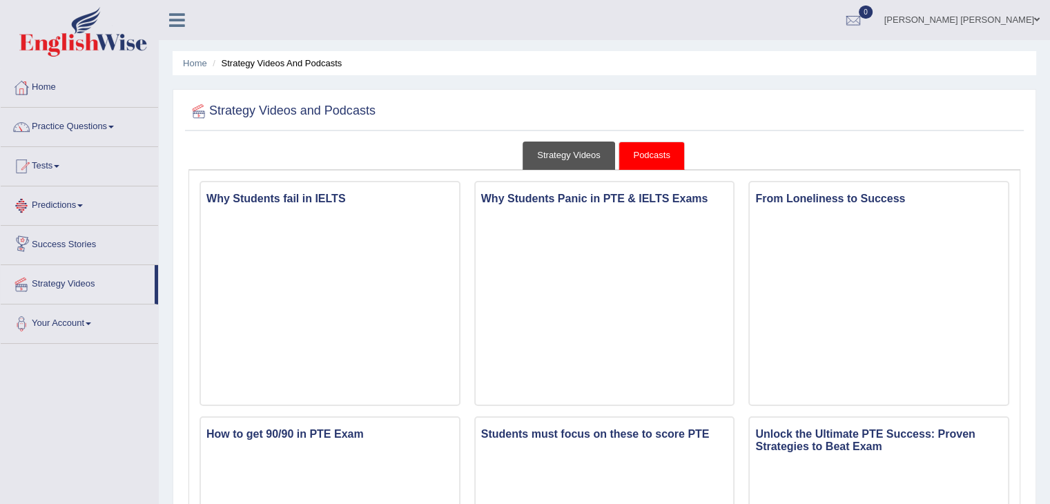
click at [564, 155] on link "Strategy Videos" at bounding box center [569, 156] width 93 height 28
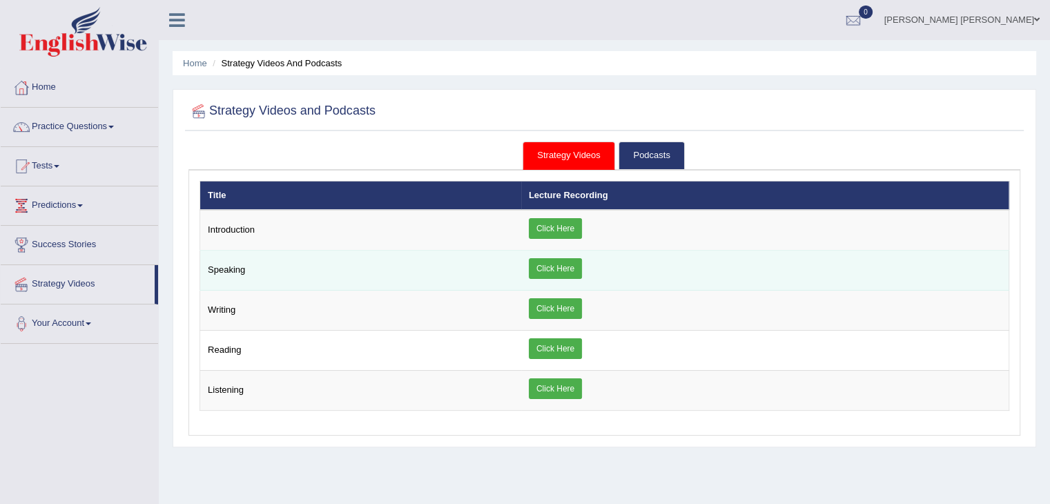
click at [558, 265] on link "Click Here" at bounding box center [555, 268] width 53 height 21
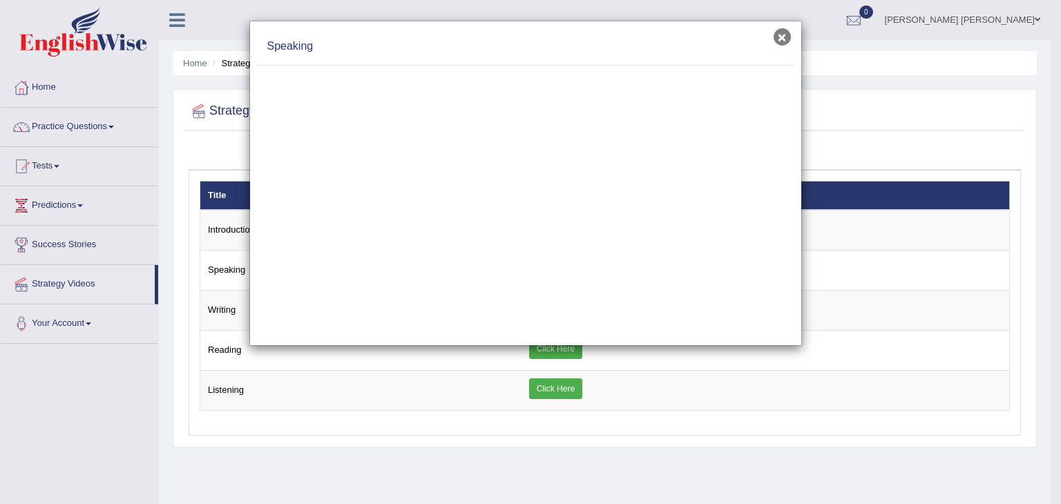
click at [779, 32] on button "×" at bounding box center [782, 36] width 17 height 17
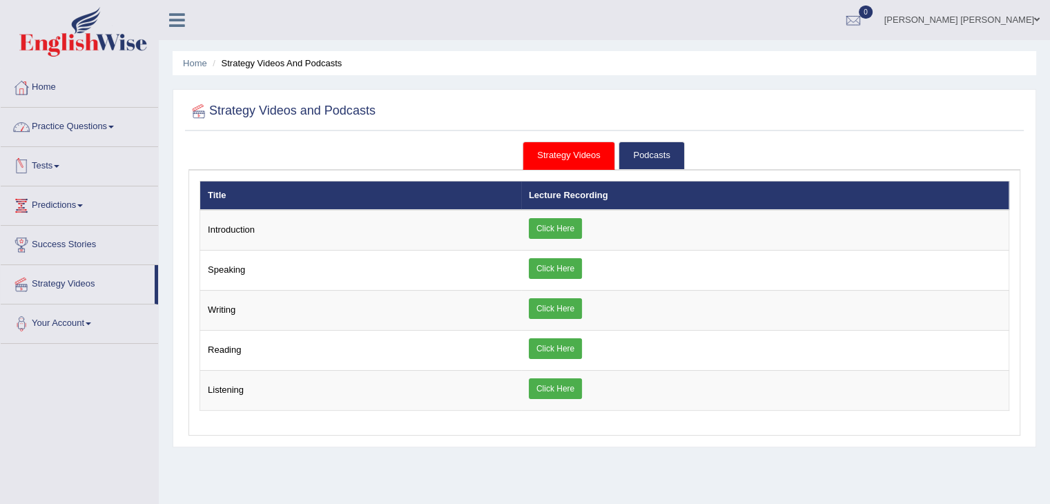
click at [75, 120] on link "Practice Questions" at bounding box center [79, 125] width 157 height 35
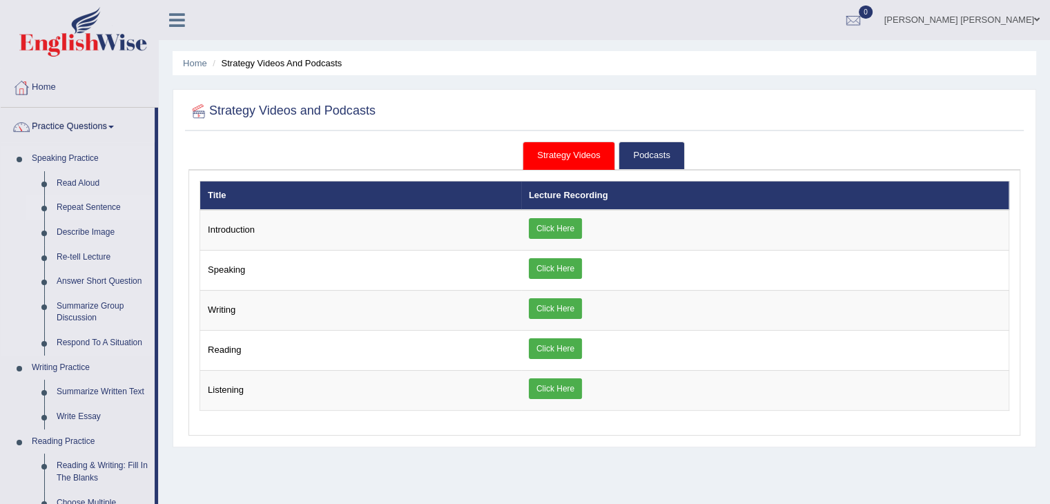
click at [86, 208] on link "Repeat Sentence" at bounding box center [102, 207] width 104 height 25
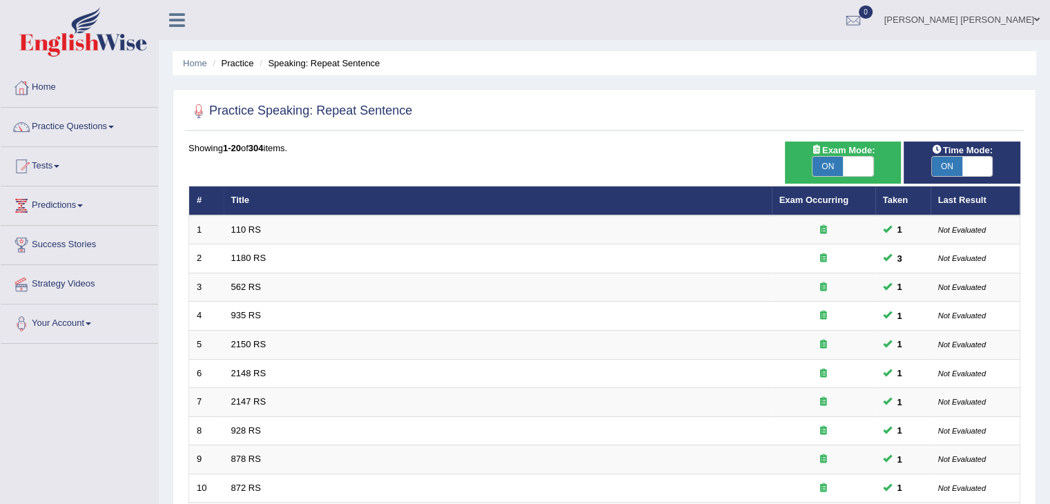
click at [841, 168] on span "ON" at bounding box center [828, 166] width 30 height 19
checkbox input "false"
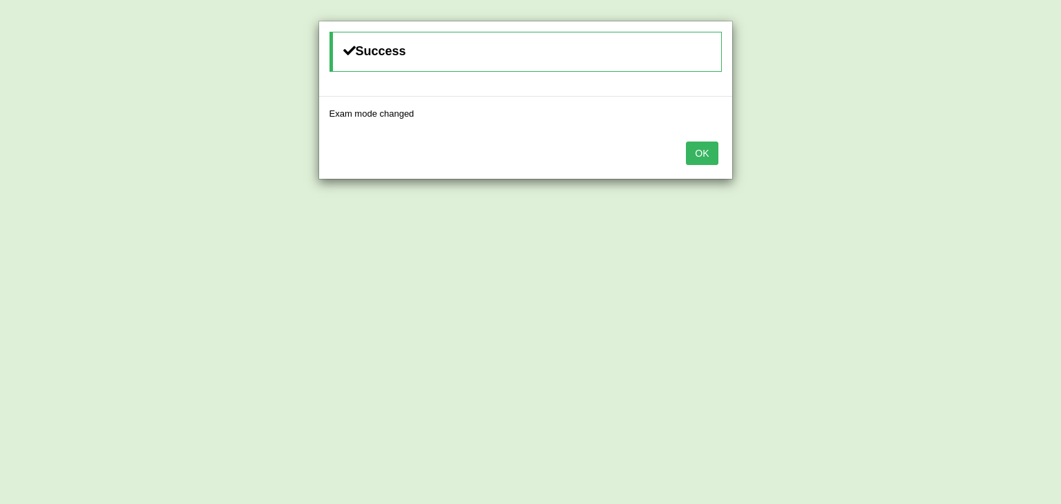
click at [703, 155] on button "OK" at bounding box center [702, 153] width 32 height 23
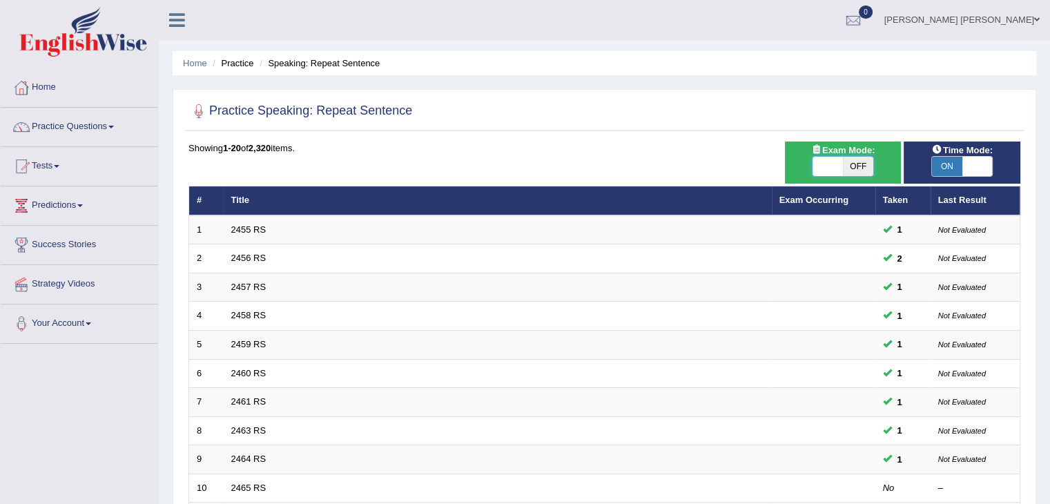
click at [834, 166] on span at bounding box center [828, 166] width 30 height 19
checkbox input "true"
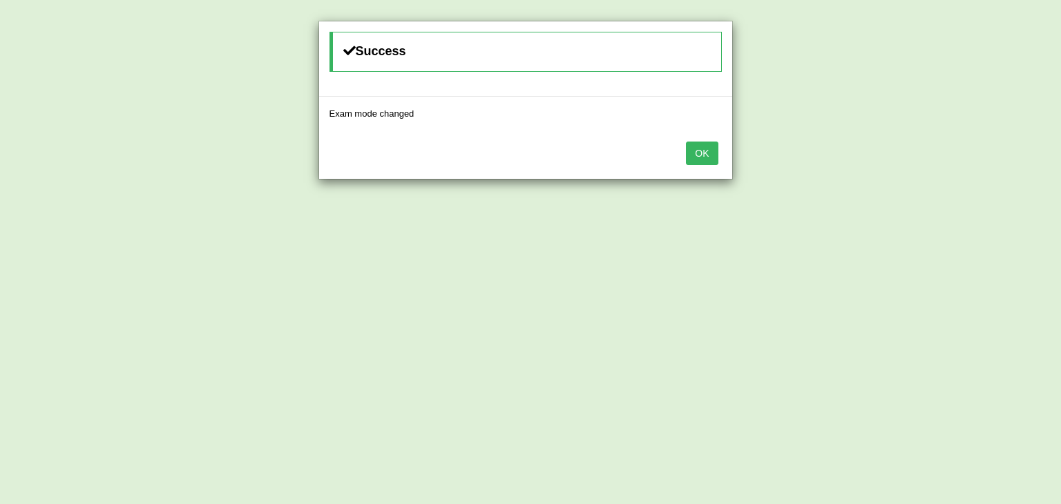
click at [702, 151] on button "OK" at bounding box center [702, 153] width 32 height 23
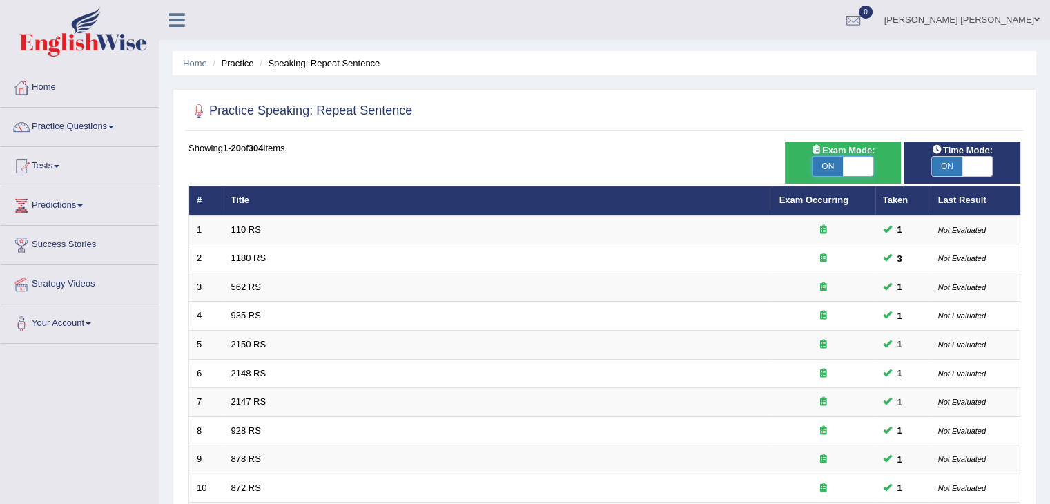
click at [856, 163] on span at bounding box center [858, 166] width 30 height 19
checkbox input "false"
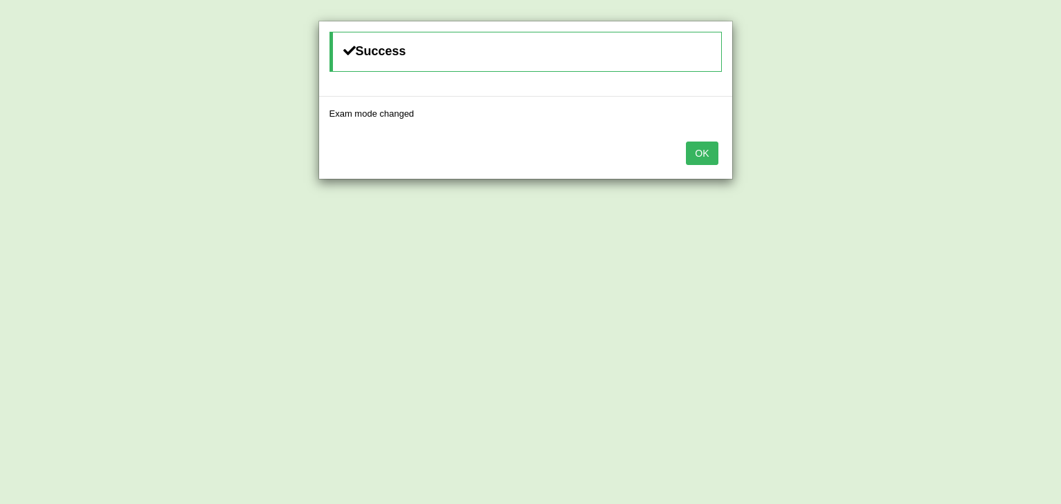
click at [700, 155] on button "OK" at bounding box center [702, 153] width 32 height 23
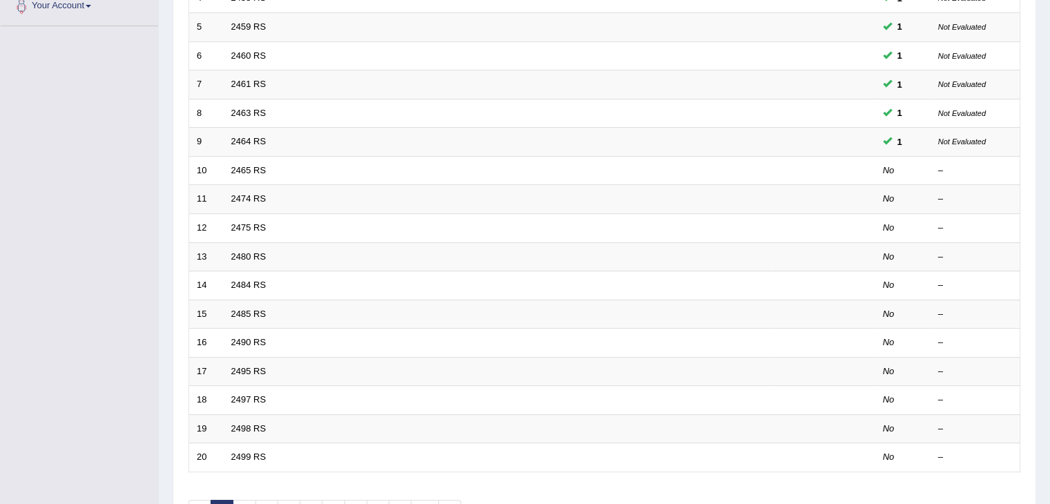
scroll to position [319, 0]
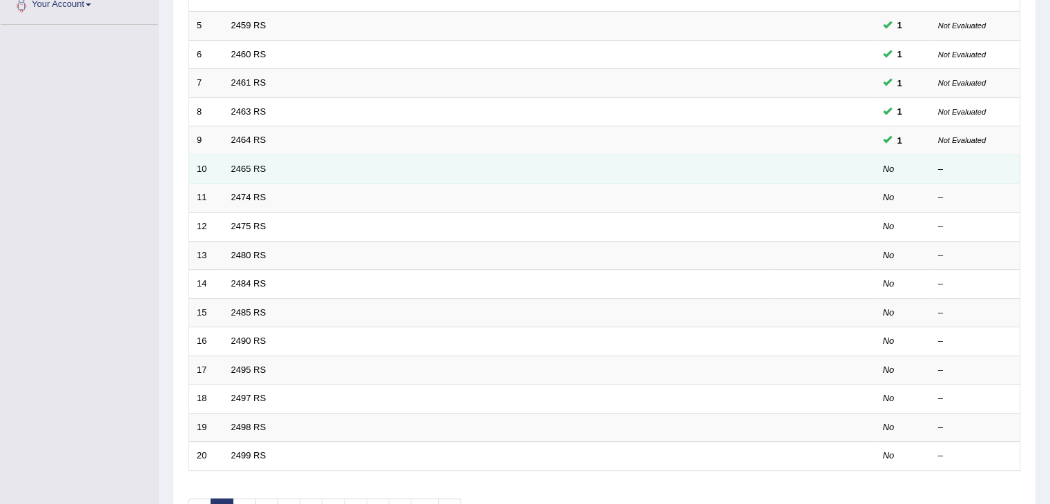
click at [762, 162] on td "2465 RS" at bounding box center [498, 169] width 548 height 29
click at [253, 165] on link "2465 RS" at bounding box center [248, 169] width 35 height 10
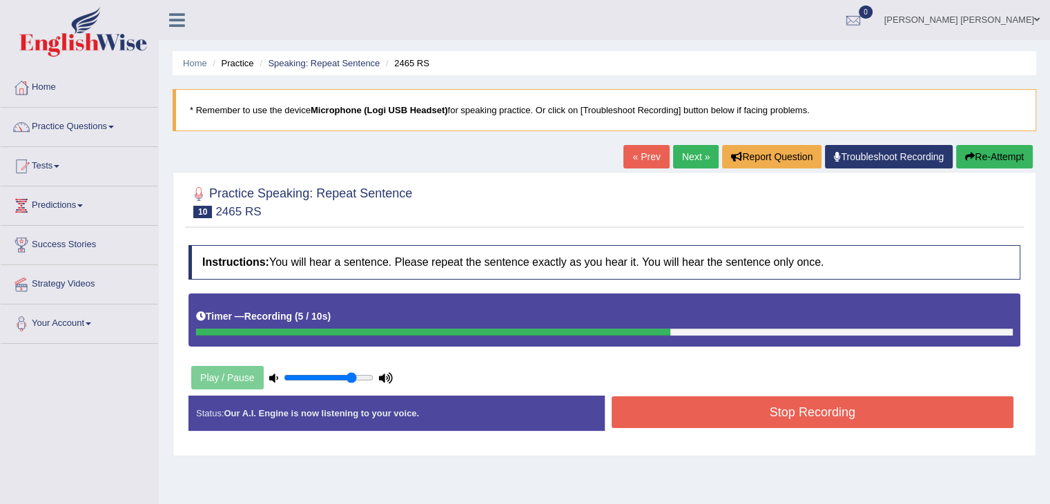
click at [776, 404] on button "Stop Recording" at bounding box center [813, 412] width 403 height 32
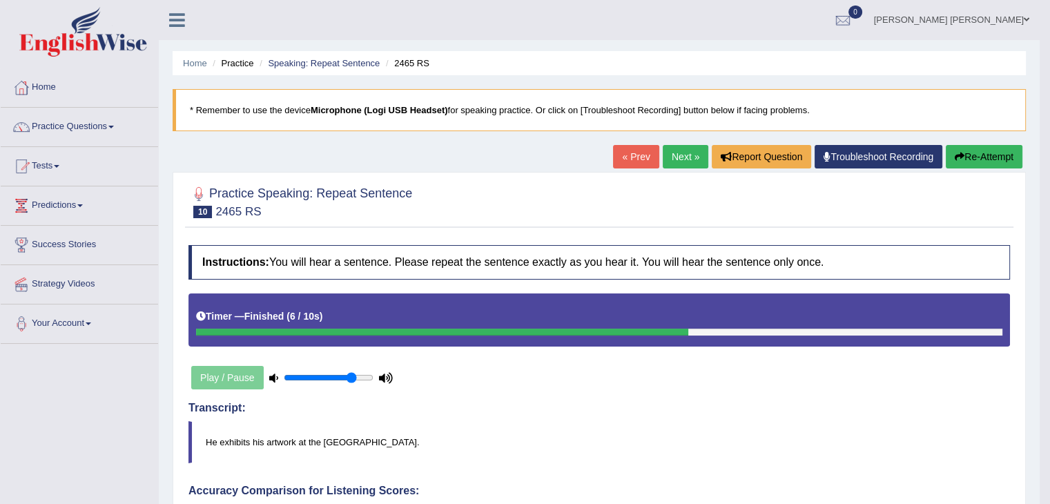
click at [677, 154] on link "Next »" at bounding box center [686, 156] width 46 height 23
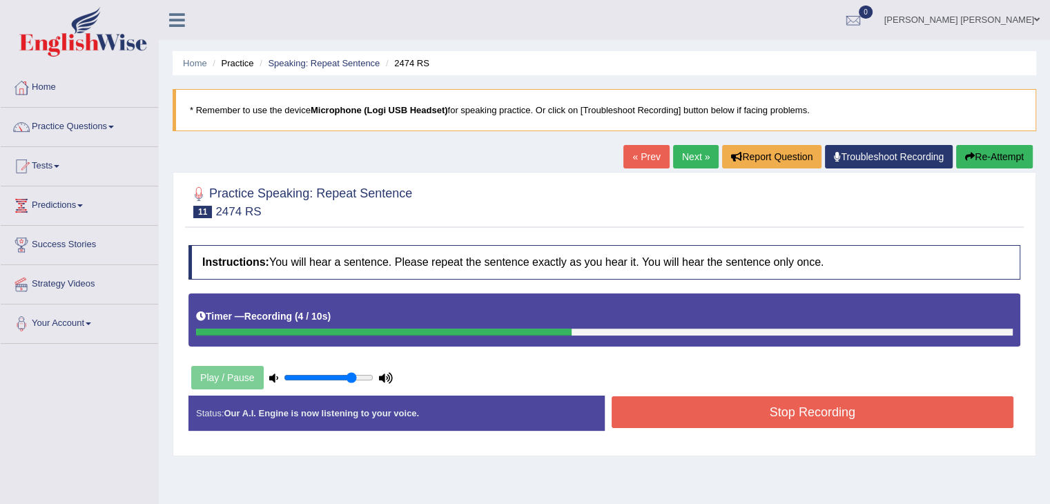
click at [800, 402] on button "Stop Recording" at bounding box center [813, 412] width 403 height 32
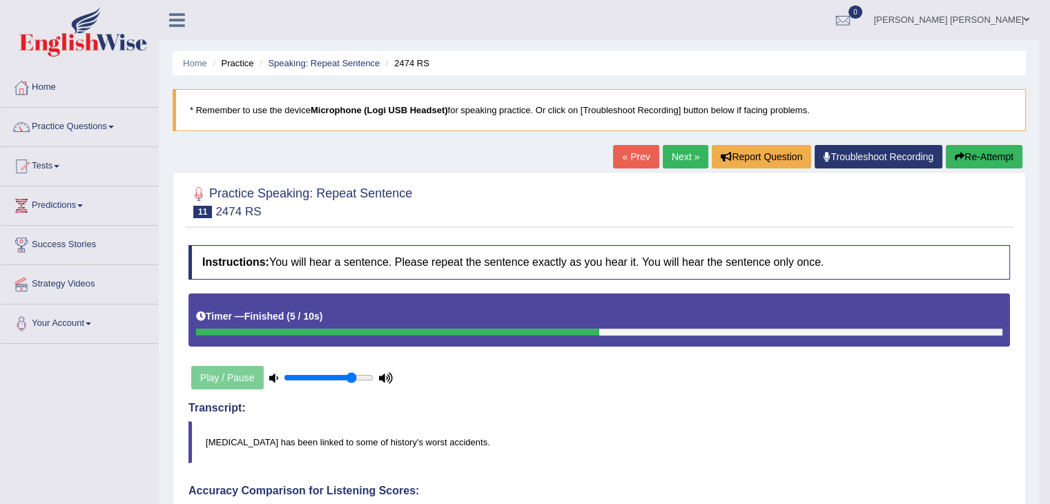
click at [693, 162] on link "Next »" at bounding box center [686, 156] width 46 height 23
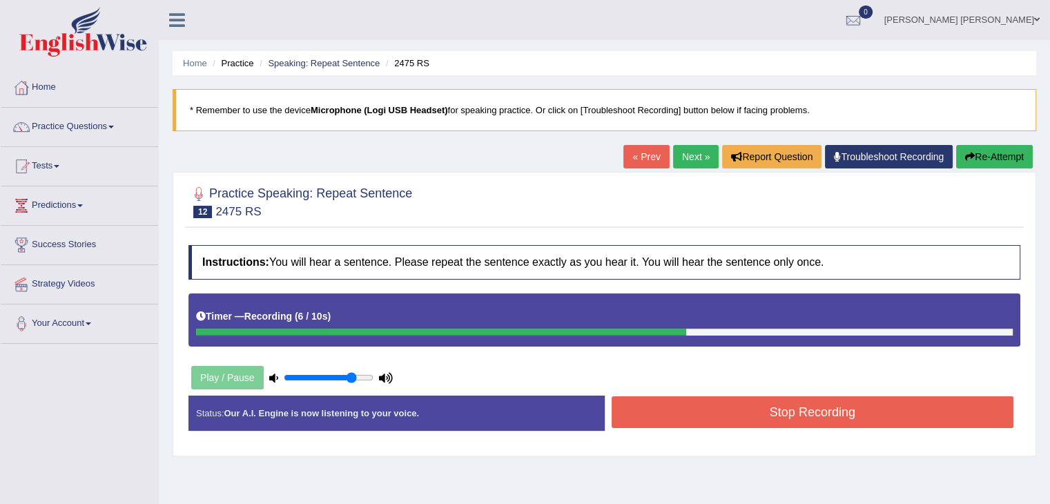
click at [753, 403] on button "Stop Recording" at bounding box center [813, 412] width 403 height 32
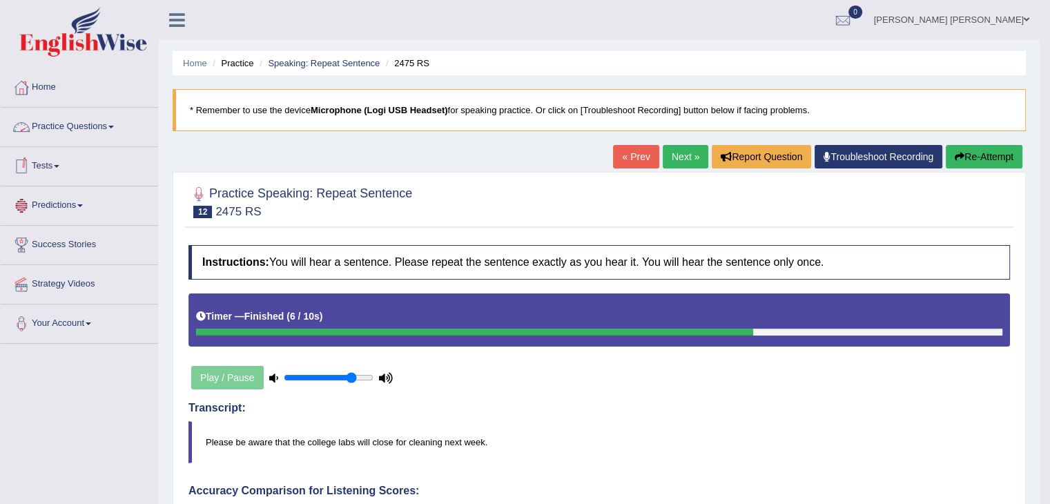
click at [82, 125] on link "Practice Questions" at bounding box center [79, 125] width 157 height 35
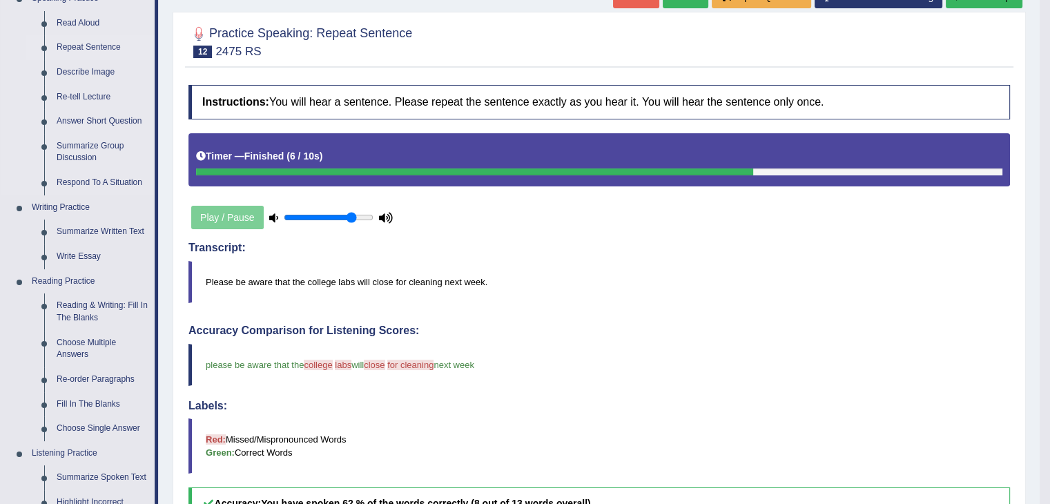
scroll to position [159, 0]
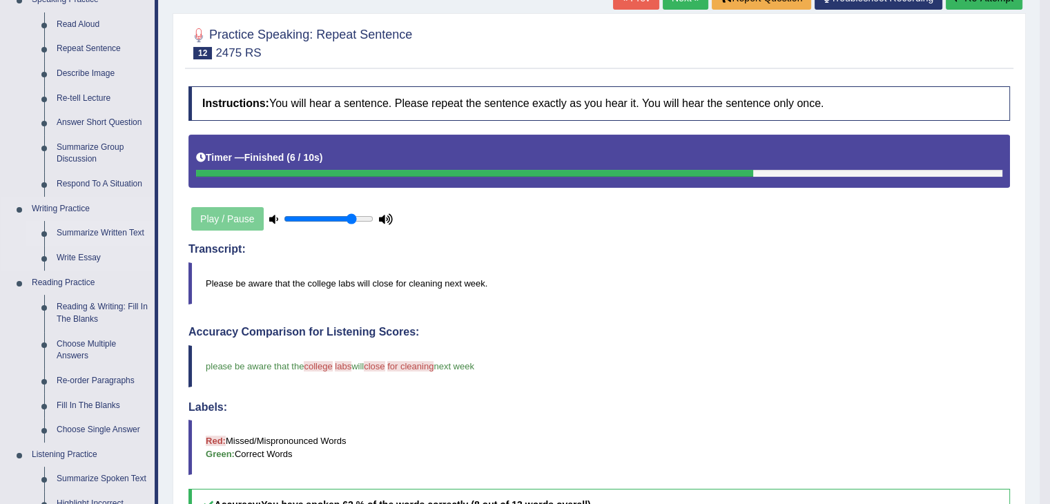
click at [86, 227] on link "Summarize Written Text" at bounding box center [102, 233] width 104 height 25
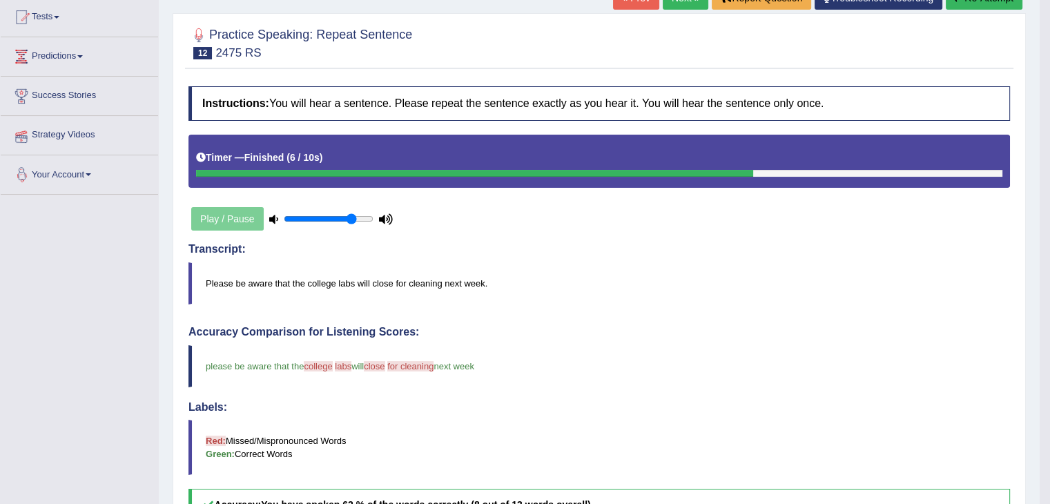
scroll to position [188, 0]
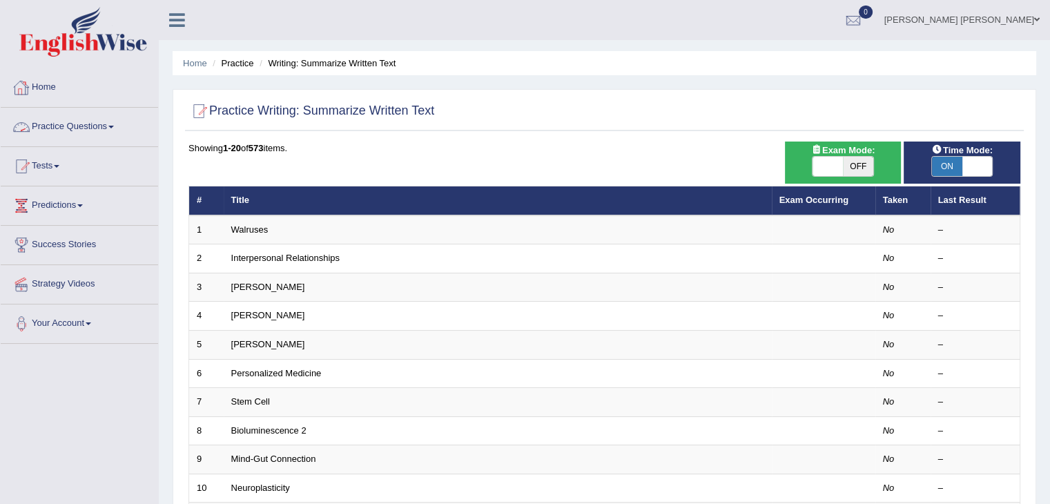
click at [108, 123] on link "Practice Questions" at bounding box center [79, 125] width 157 height 35
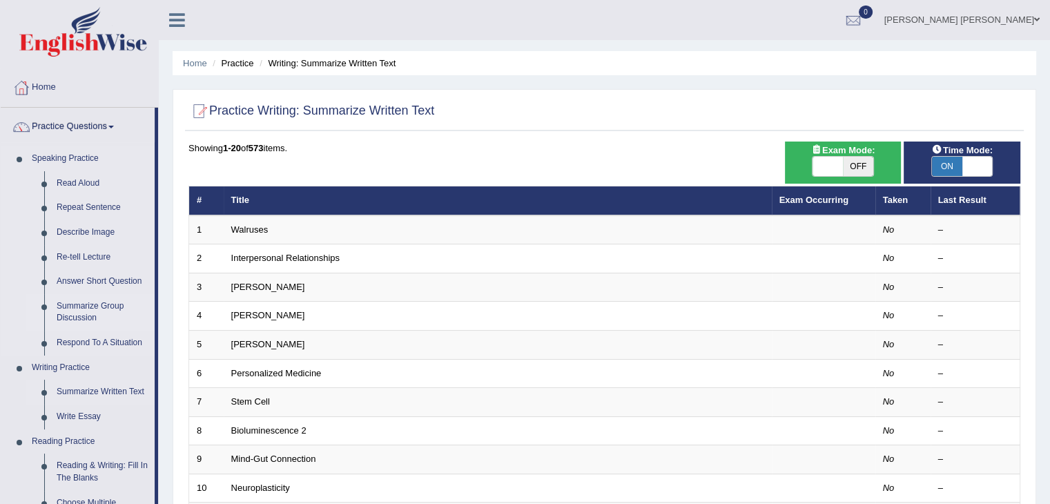
click at [84, 309] on link "Summarize Group Discussion" at bounding box center [102, 312] width 104 height 37
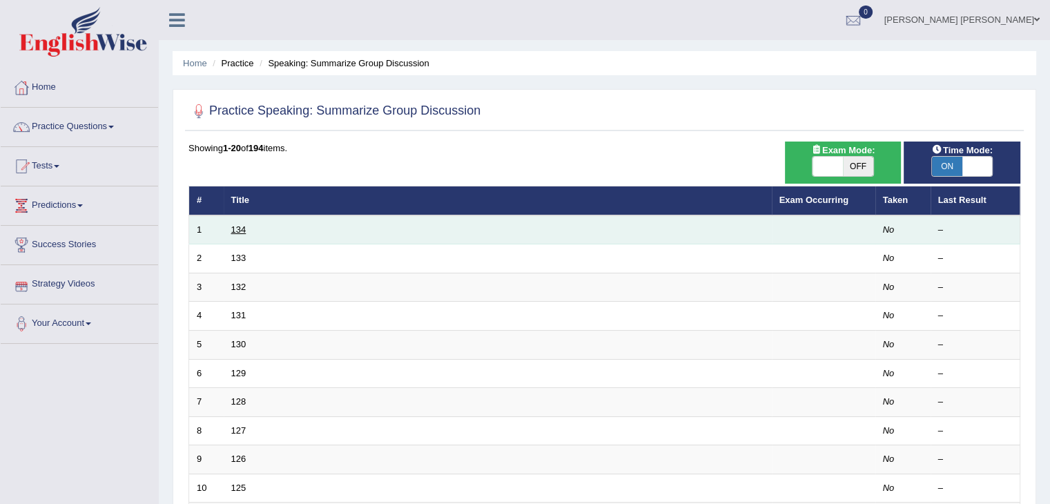
click at [240, 224] on link "134" at bounding box center [238, 229] width 15 height 10
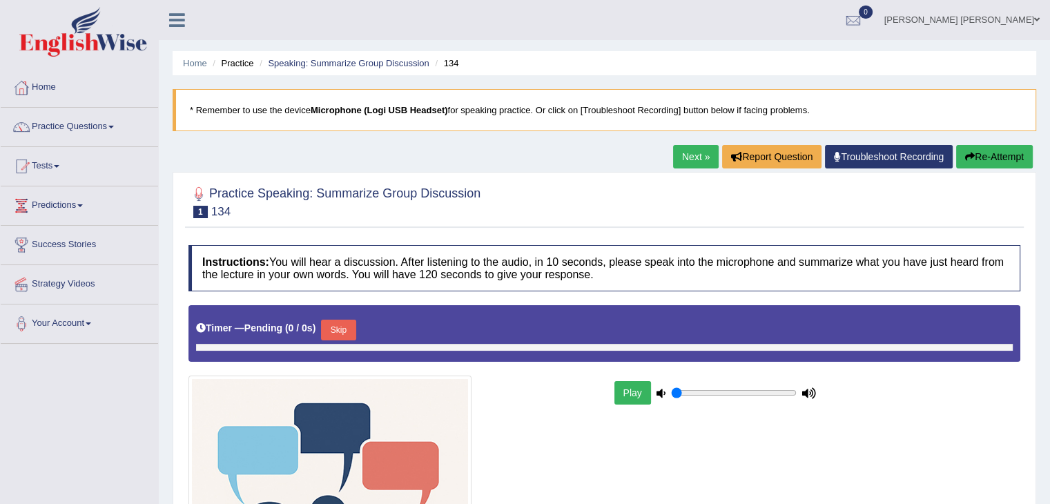
type input "0.8"
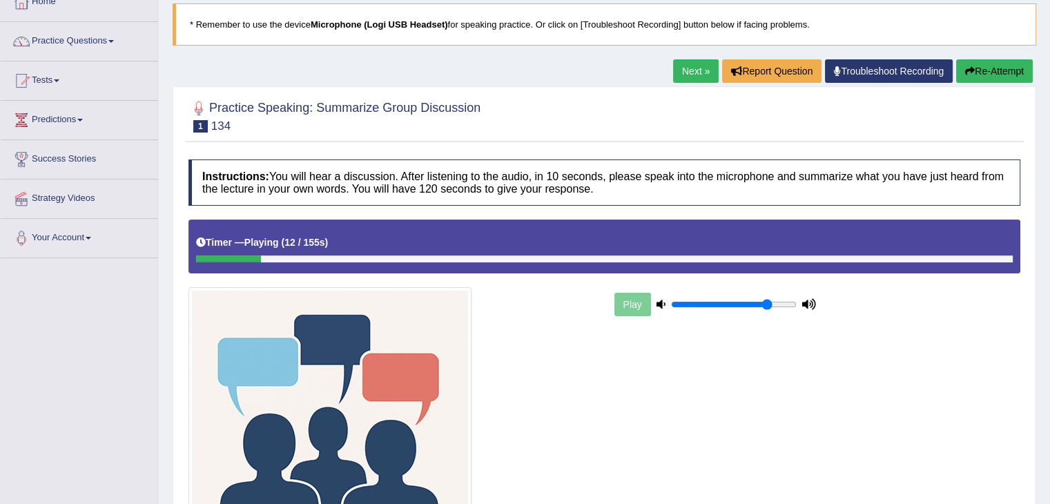
scroll to position [74, 0]
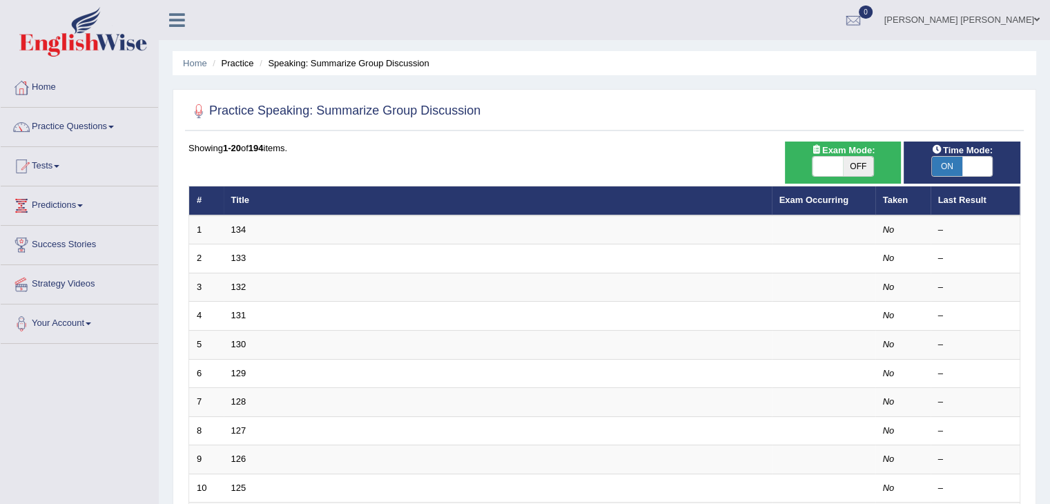
click at [81, 93] on link "Home" at bounding box center [79, 85] width 157 height 35
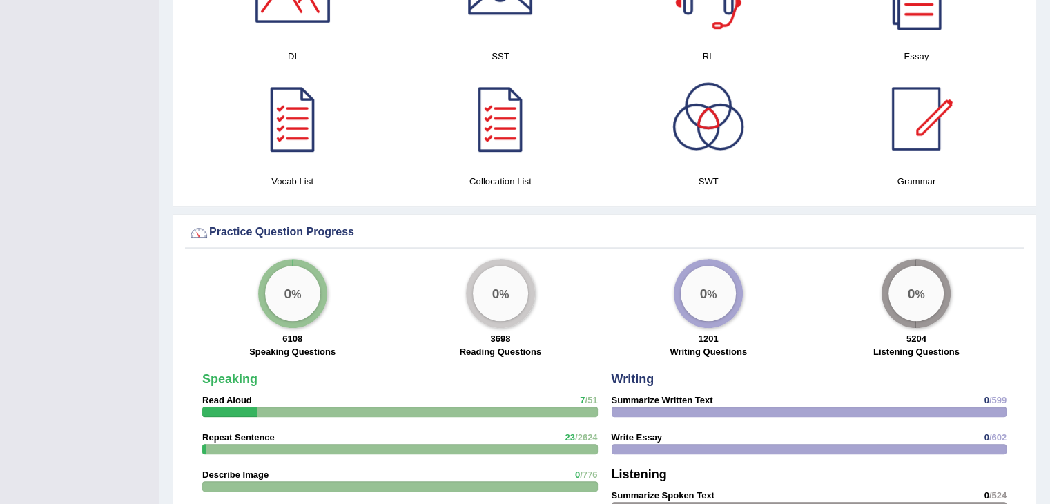
scroll to position [804, 0]
click at [492, 107] on div at bounding box center [500, 118] width 97 height 97
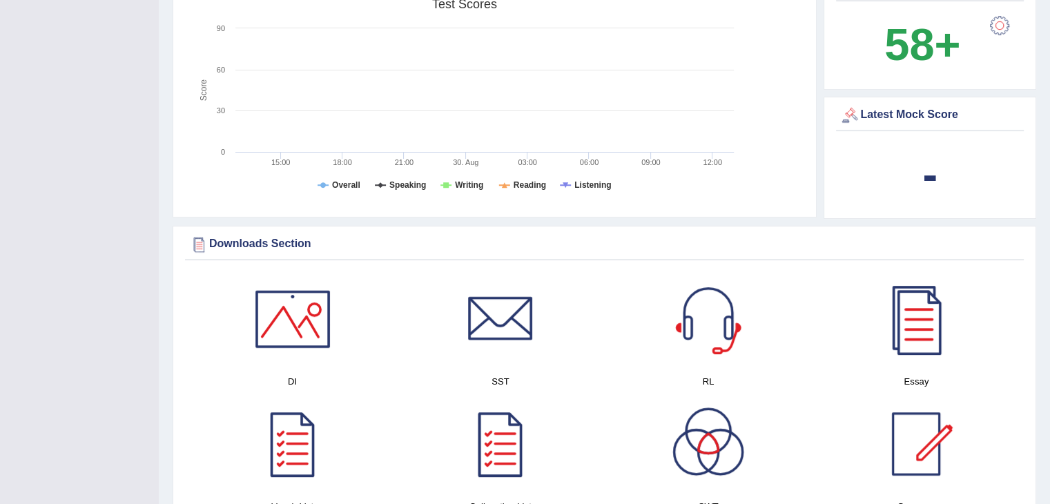
scroll to position [475, 0]
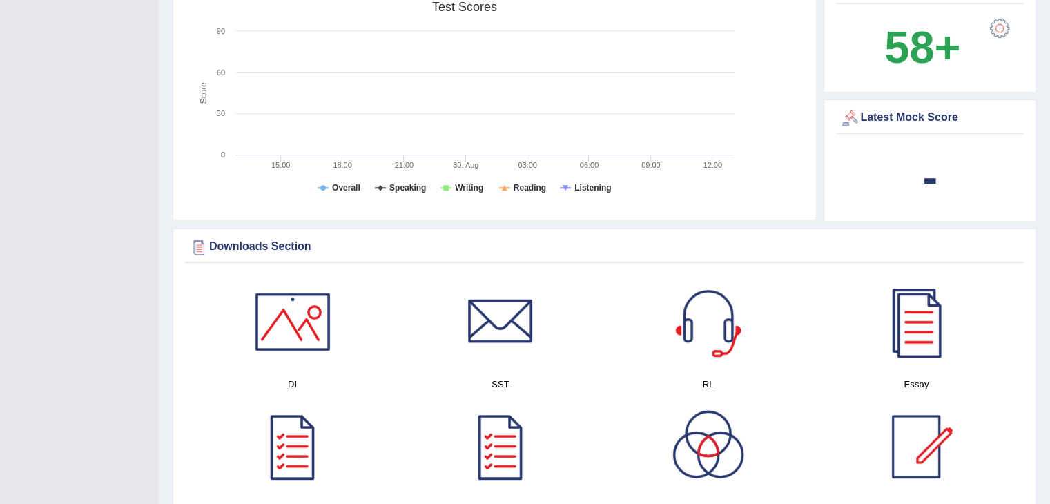
click at [329, 187] on rect at bounding box center [465, 101] width 553 height 214
drag, startPoint x: 329, startPoint y: 187, endPoint x: 426, endPoint y: 189, distance: 96.7
click at [426, 189] on rect at bounding box center [465, 101] width 553 height 214
click at [403, 186] on tspan "Speaking" at bounding box center [408, 188] width 37 height 10
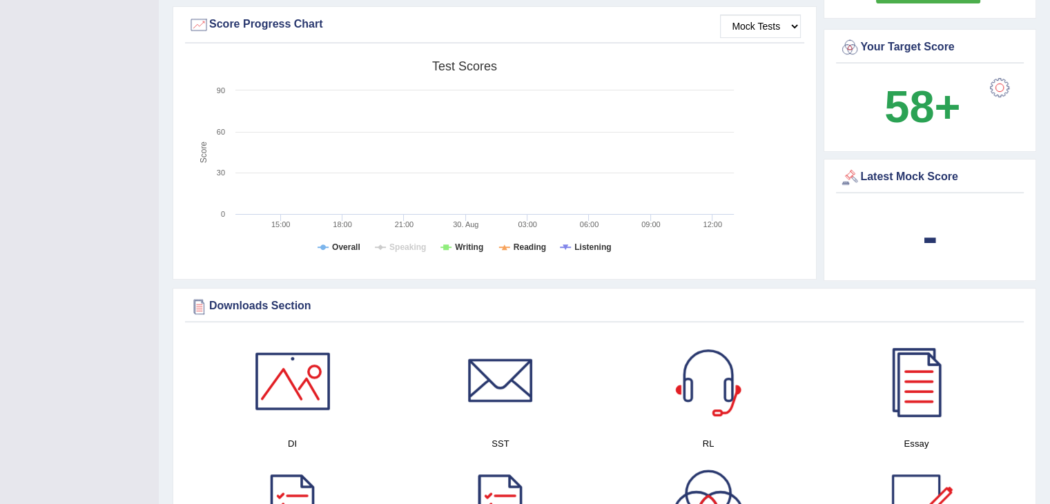
scroll to position [384, 0]
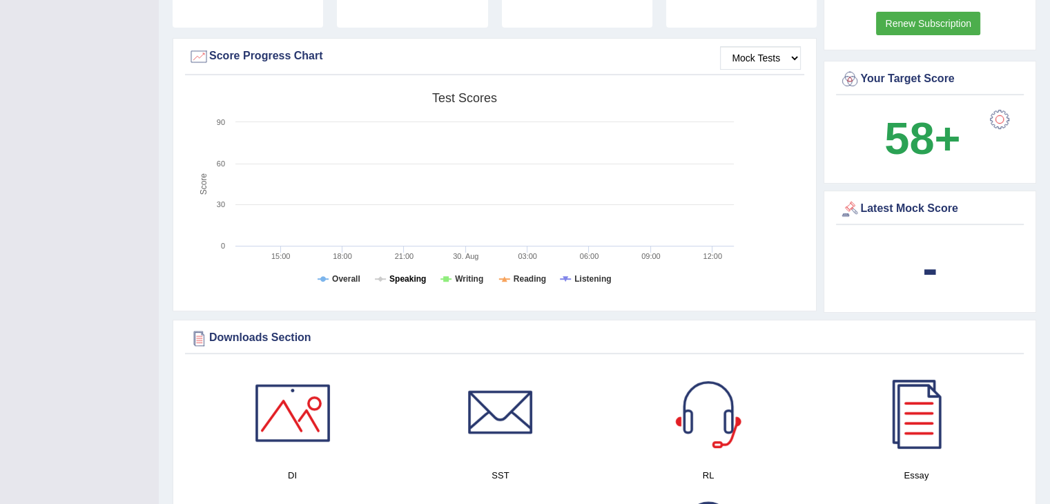
click at [407, 281] on tspan "Speaking" at bounding box center [408, 279] width 37 height 10
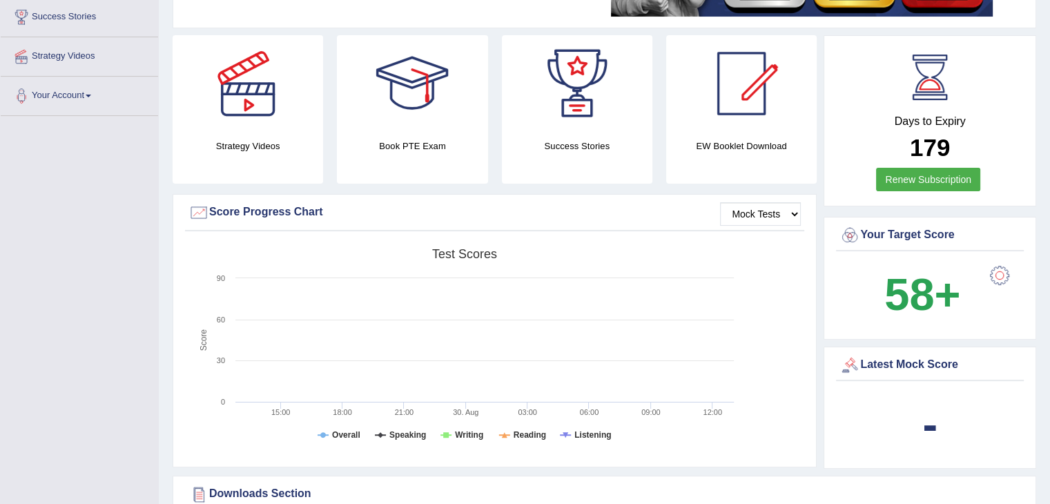
scroll to position [226, 0]
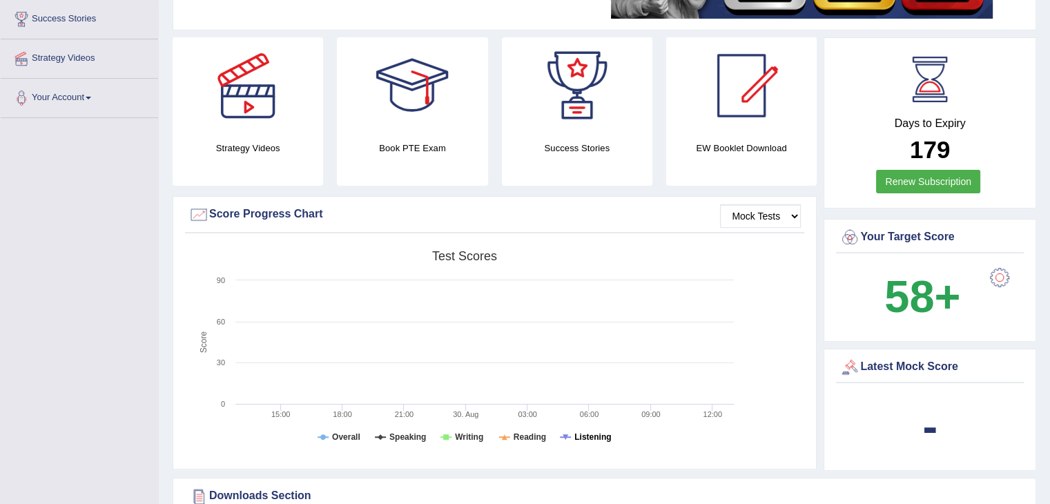
click at [610, 435] on tspan "Listening" at bounding box center [593, 437] width 37 height 10
click at [390, 443] on rect at bounding box center [465, 351] width 553 height 214
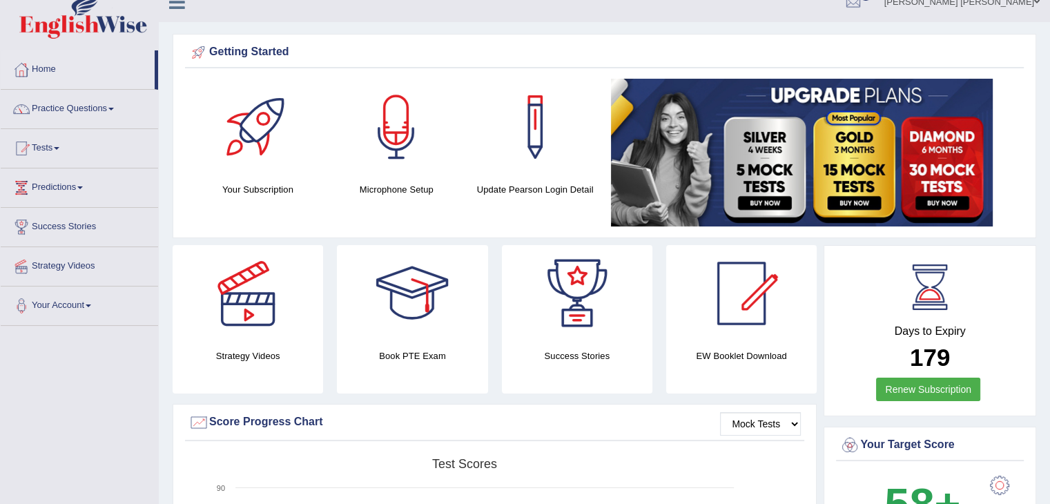
scroll to position [12, 0]
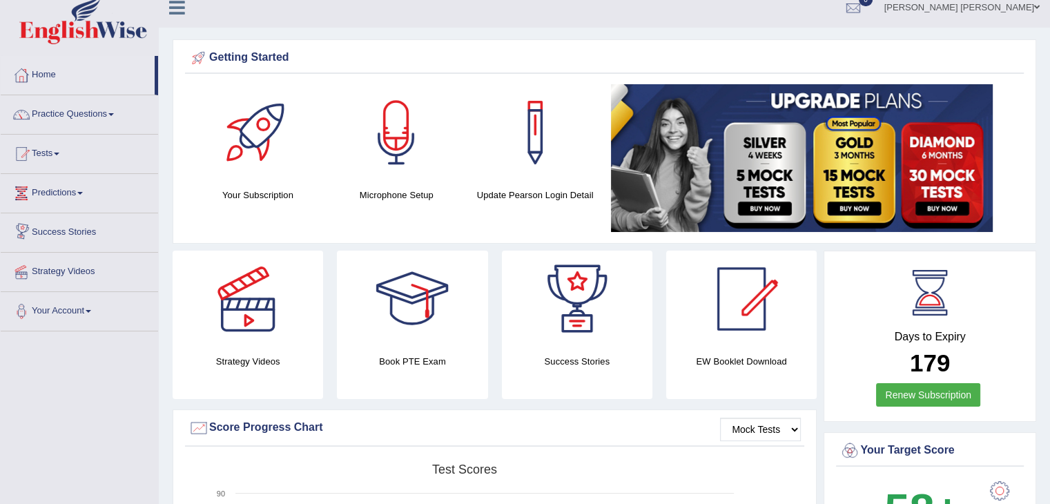
click at [77, 169] on li "Tests Take Practice Sectional Test Take Mock Test History" at bounding box center [79, 154] width 157 height 39
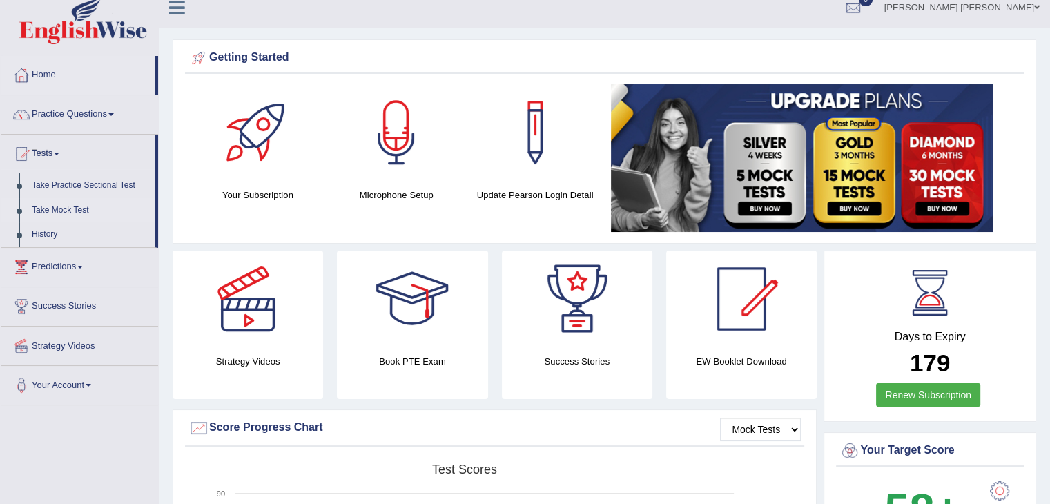
click at [57, 208] on link "Take Mock Test" at bounding box center [90, 210] width 129 height 25
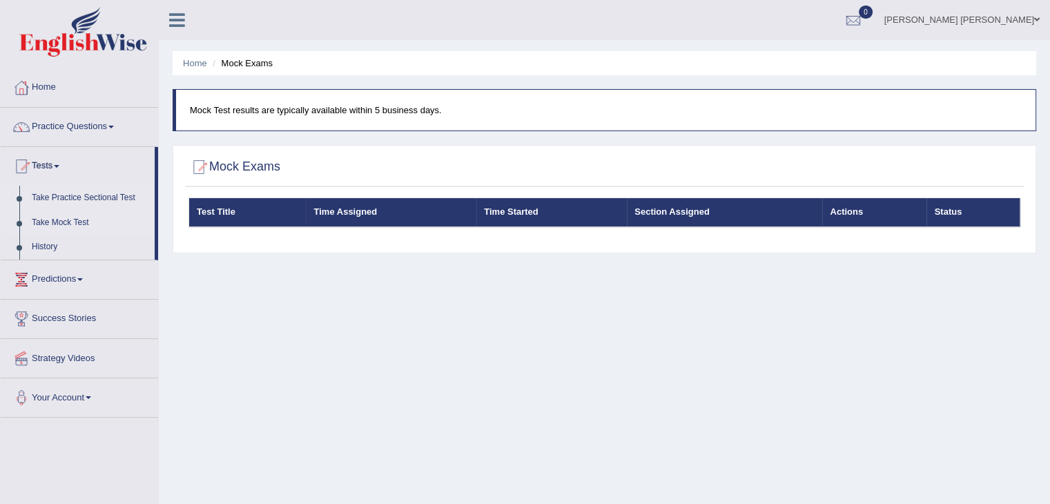
click at [67, 190] on link "Take Practice Sectional Test" at bounding box center [90, 198] width 129 height 25
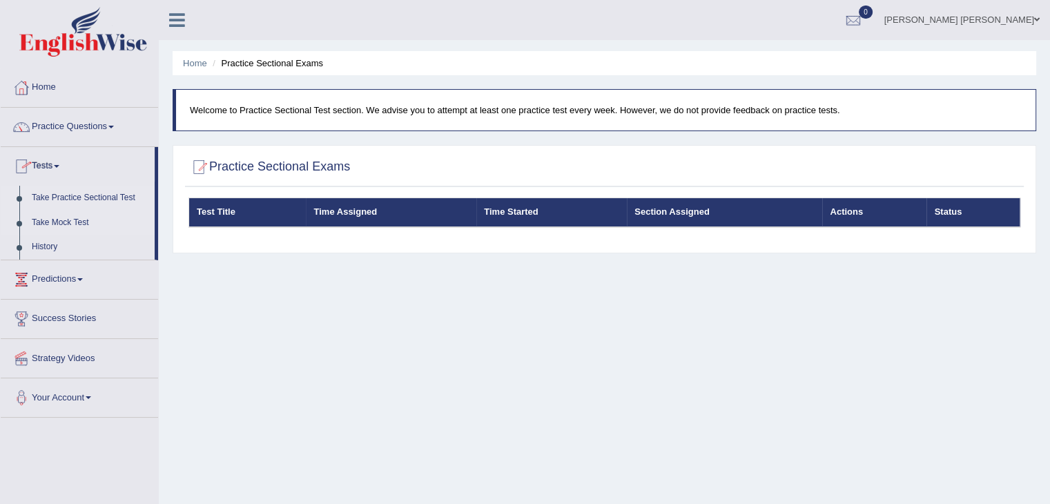
click at [72, 219] on link "Take Mock Test" at bounding box center [90, 223] width 129 height 25
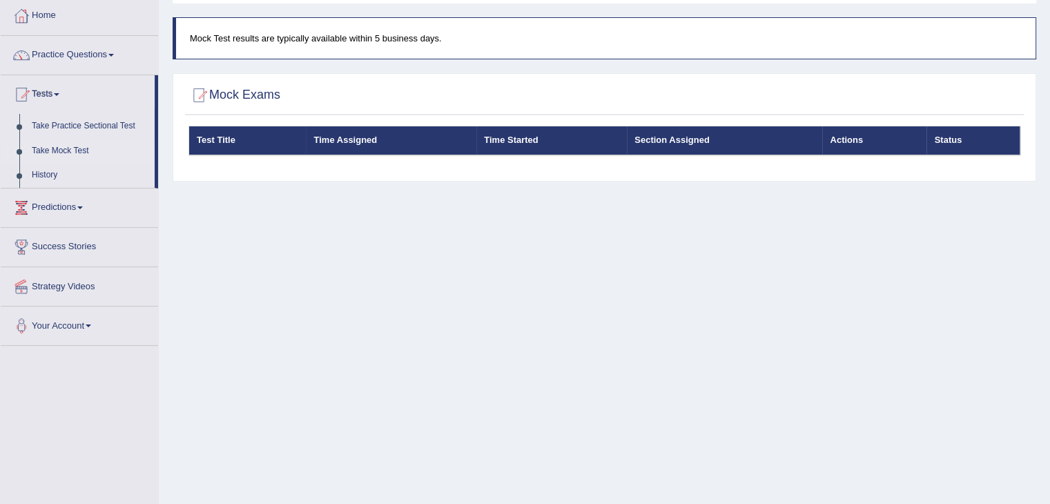
scroll to position [73, 0]
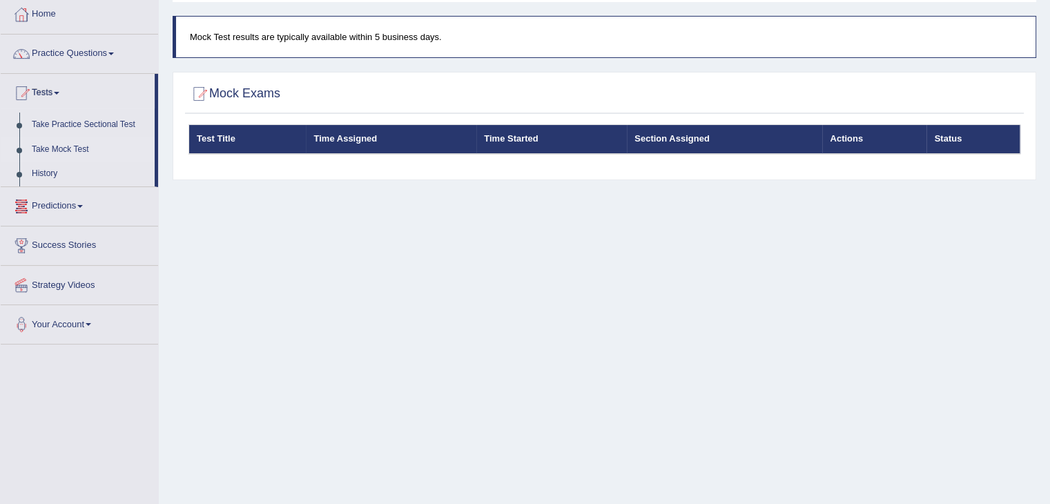
click at [64, 206] on link "Predictions" at bounding box center [79, 204] width 157 height 35
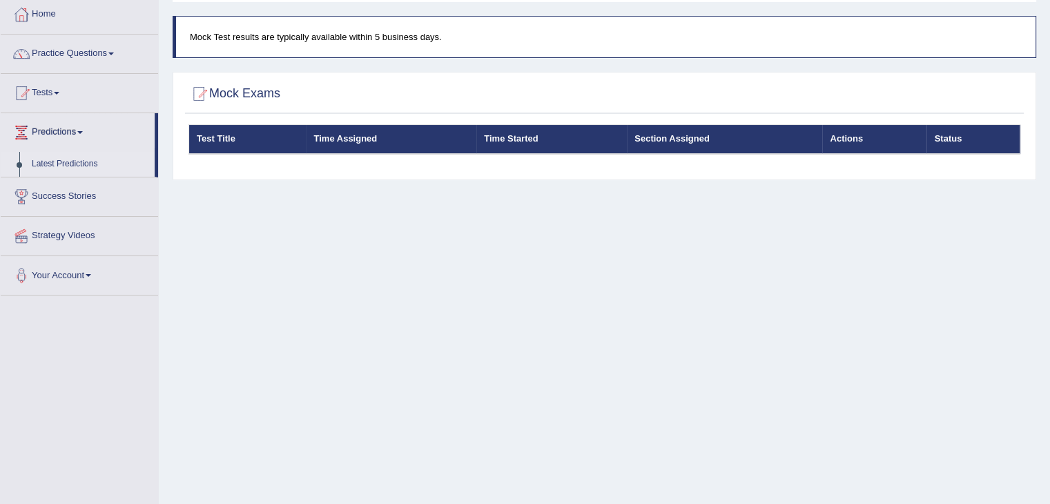
click at [86, 160] on link "Latest Predictions" at bounding box center [90, 164] width 129 height 25
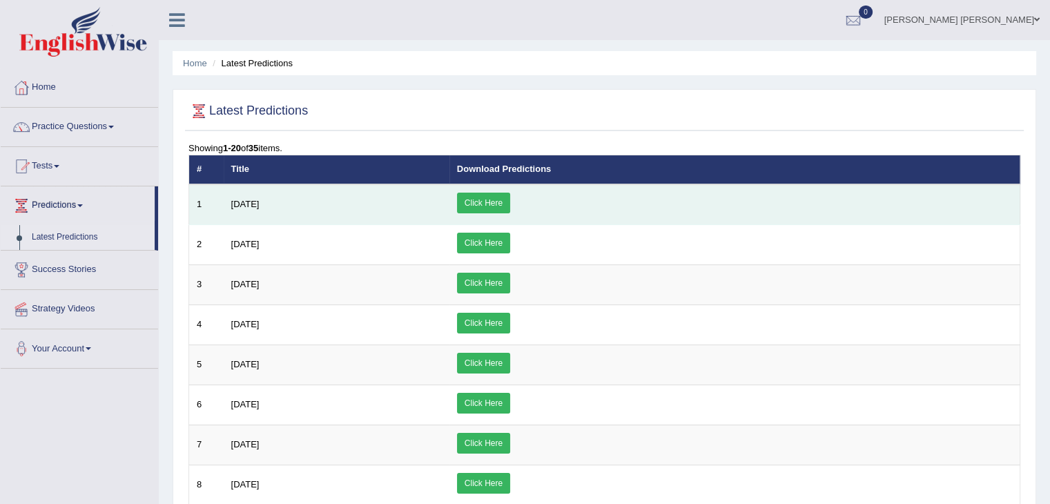
click at [510, 208] on link "Click Here" at bounding box center [483, 203] width 53 height 21
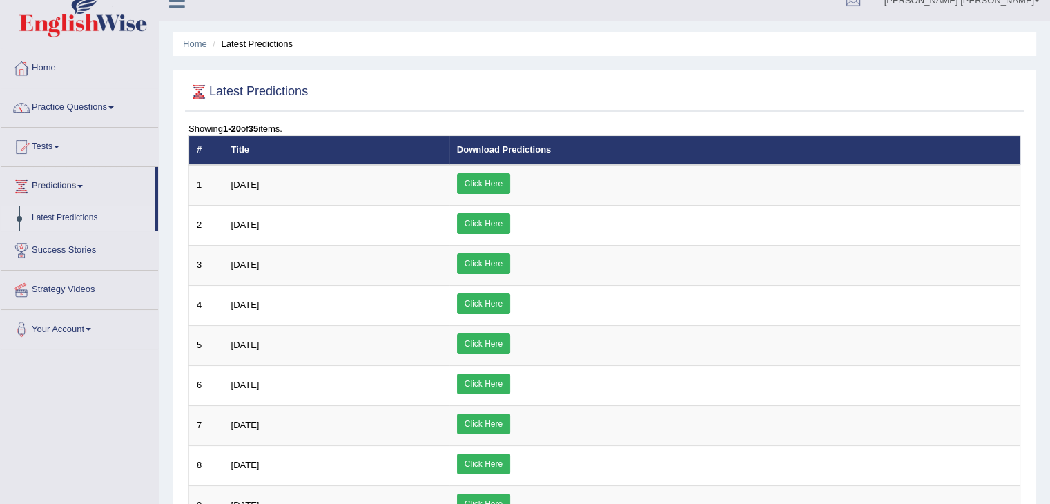
scroll to position [19, 0]
click at [57, 252] on link "Success Stories" at bounding box center [79, 248] width 157 height 35
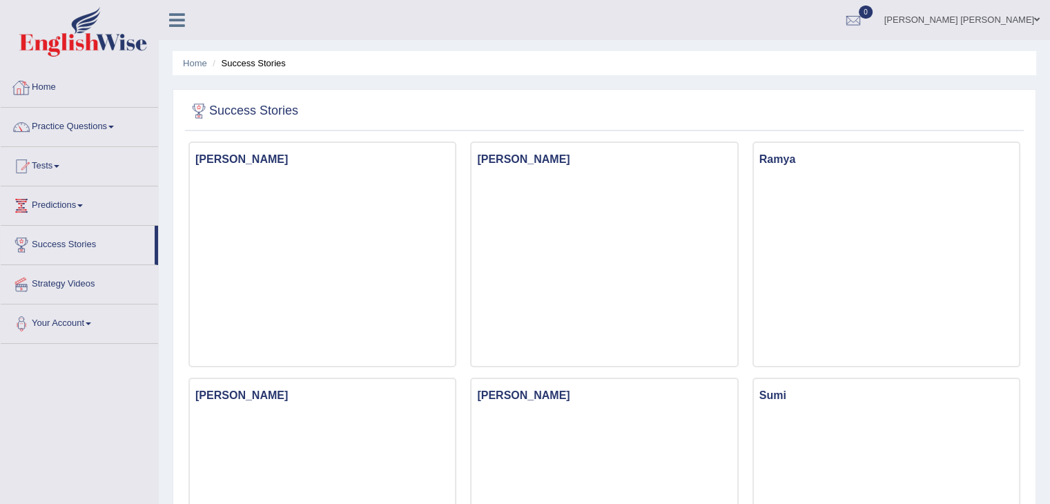
click at [69, 129] on link "Practice Questions" at bounding box center [79, 125] width 157 height 35
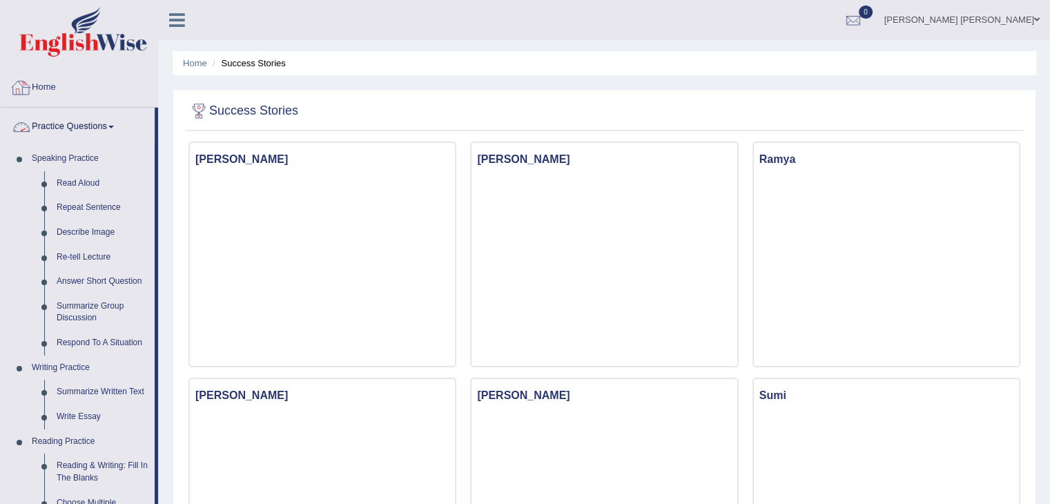
click at [66, 89] on link "Home" at bounding box center [79, 85] width 157 height 35
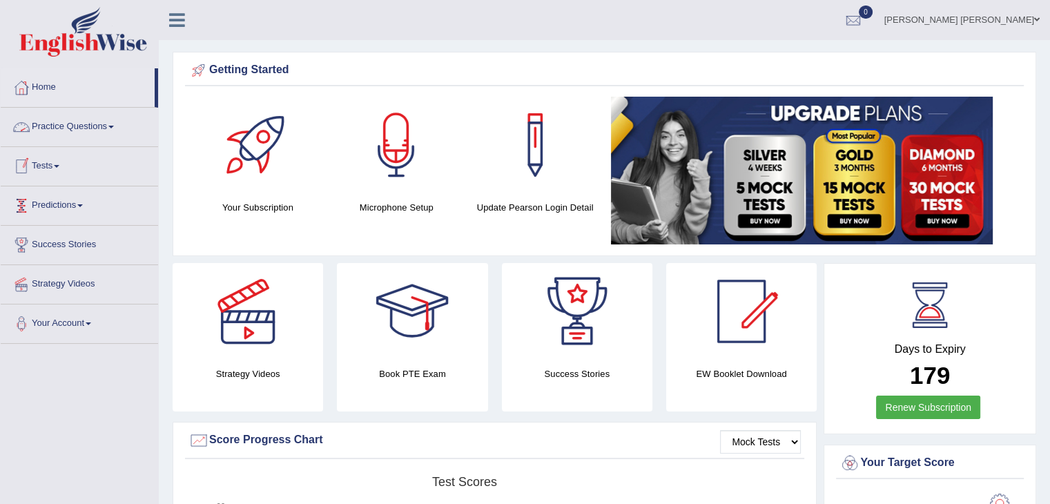
click at [65, 166] on link "Tests" at bounding box center [79, 164] width 157 height 35
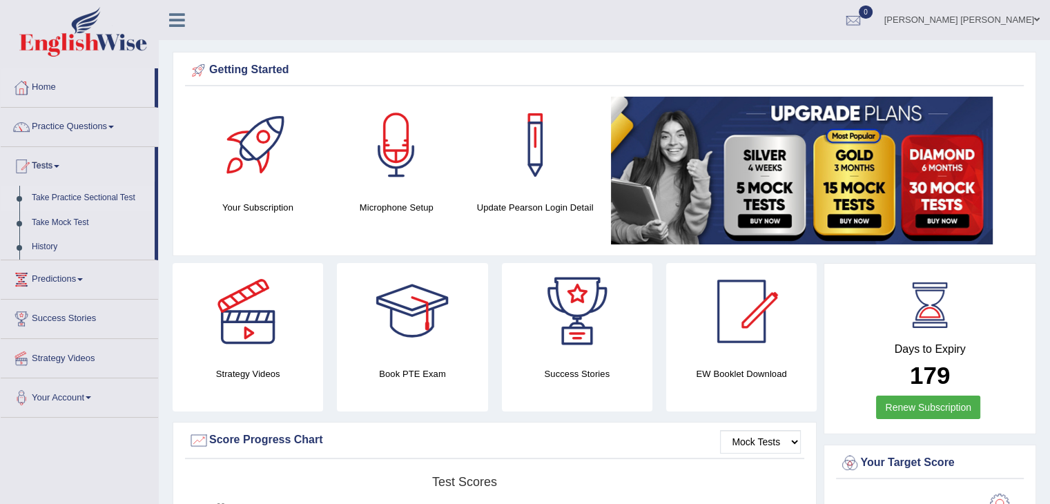
click at [66, 194] on link "Take Practice Sectional Test" at bounding box center [90, 198] width 129 height 25
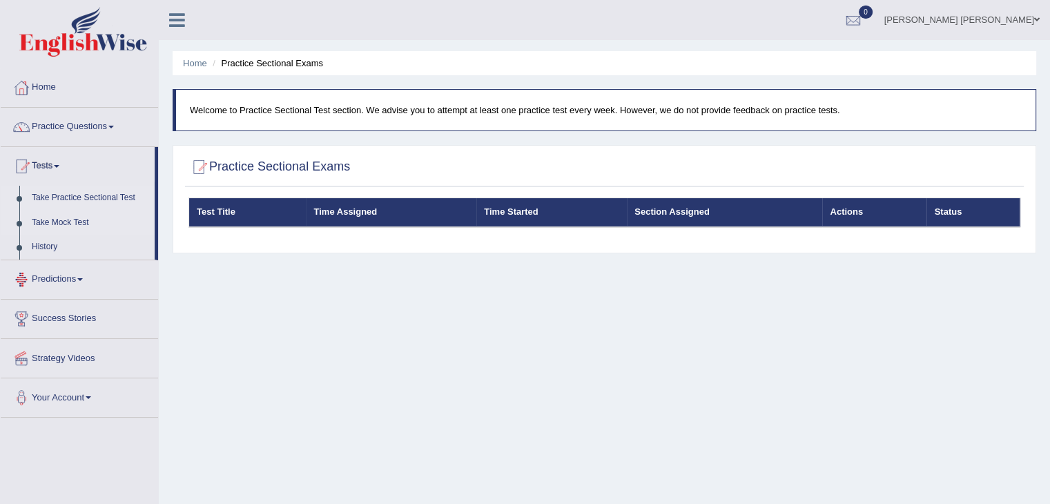
click at [81, 222] on link "Take Mock Test" at bounding box center [90, 223] width 129 height 25
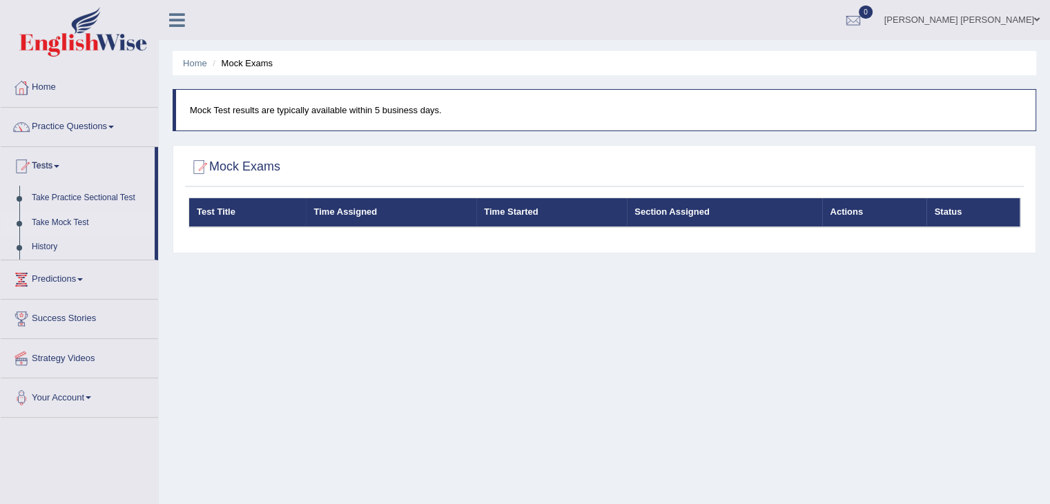
click at [80, 133] on link "Practice Questions" at bounding box center [79, 125] width 157 height 35
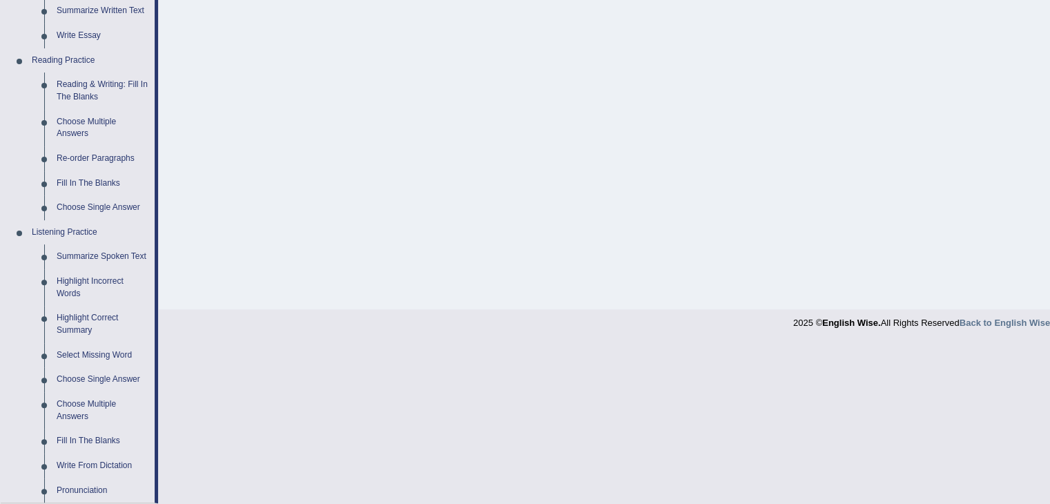
scroll to position [577, 0]
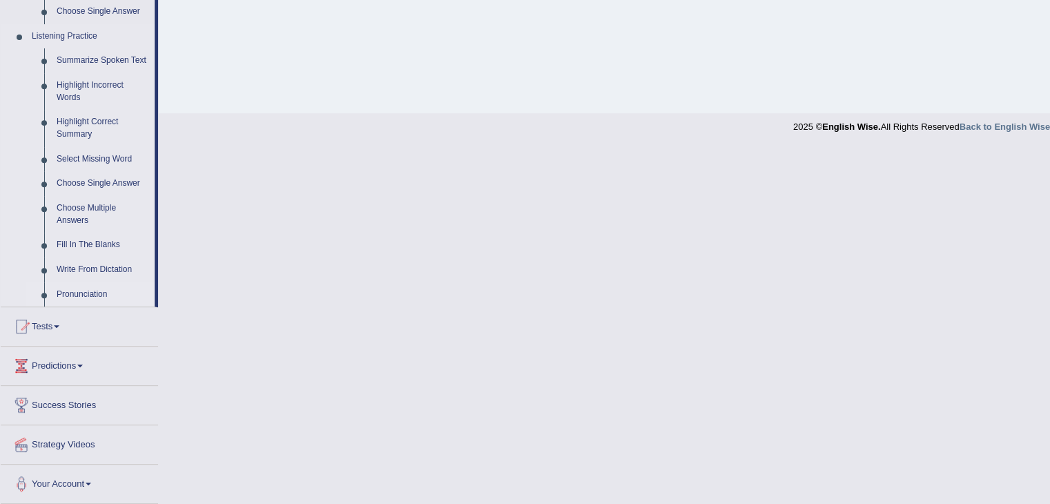
click at [87, 296] on link "Pronunciation" at bounding box center [102, 294] width 104 height 25
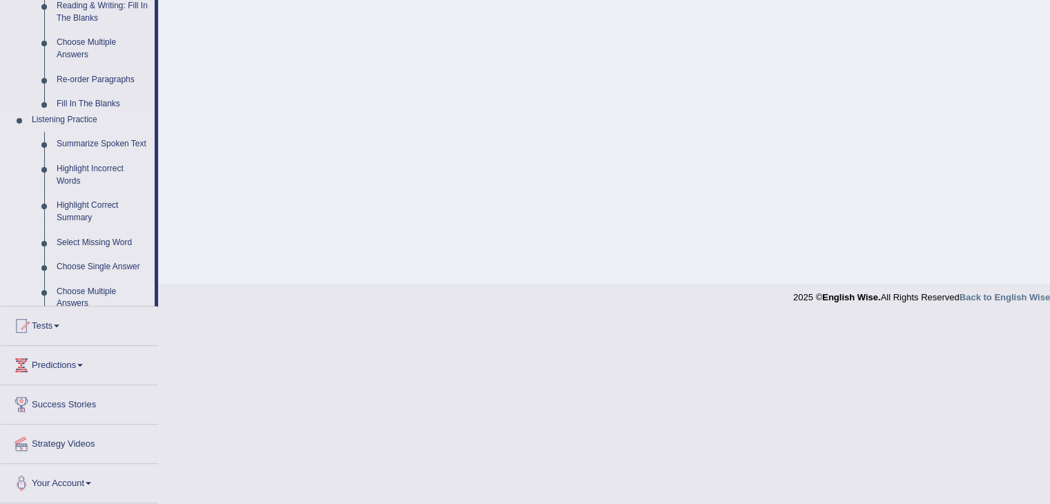
scroll to position [406, 0]
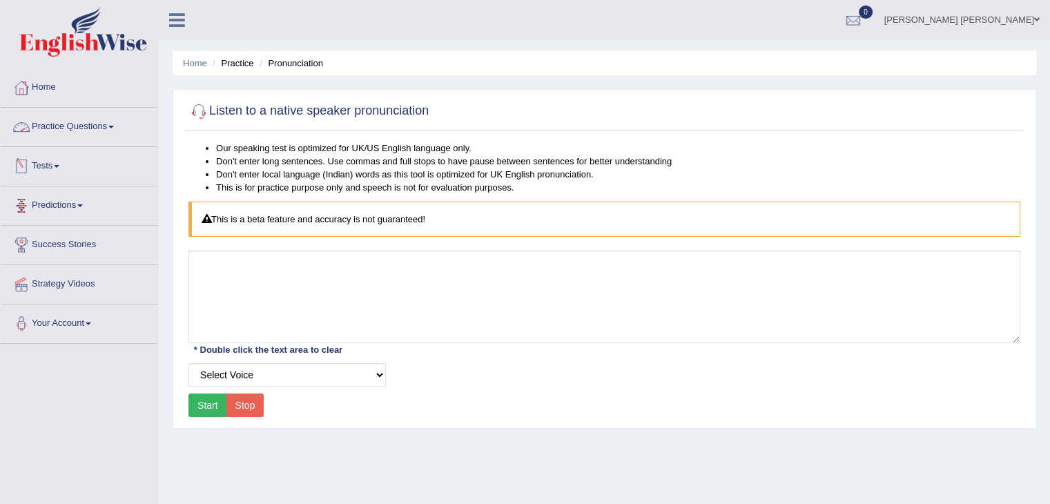
click at [88, 119] on link "Practice Questions" at bounding box center [79, 125] width 157 height 35
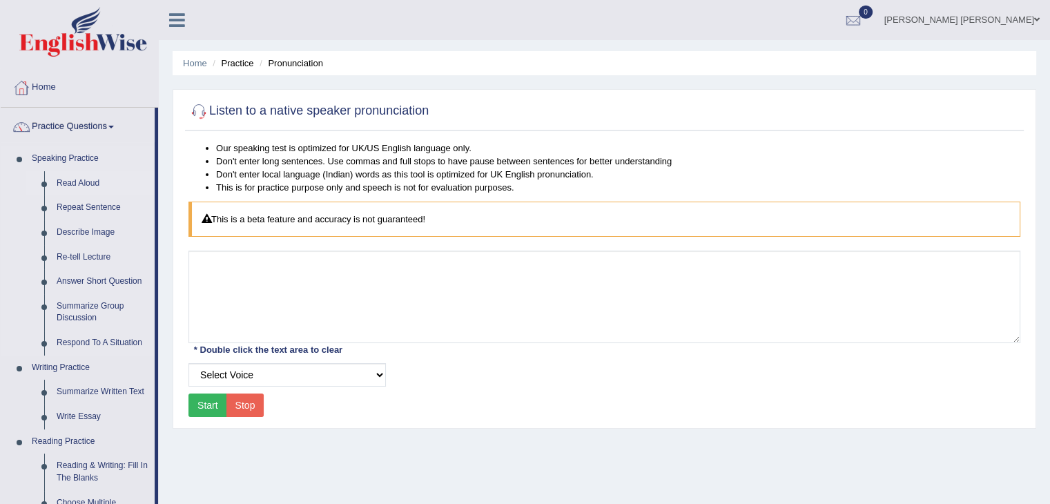
click at [83, 175] on link "Read Aloud" at bounding box center [102, 183] width 104 height 25
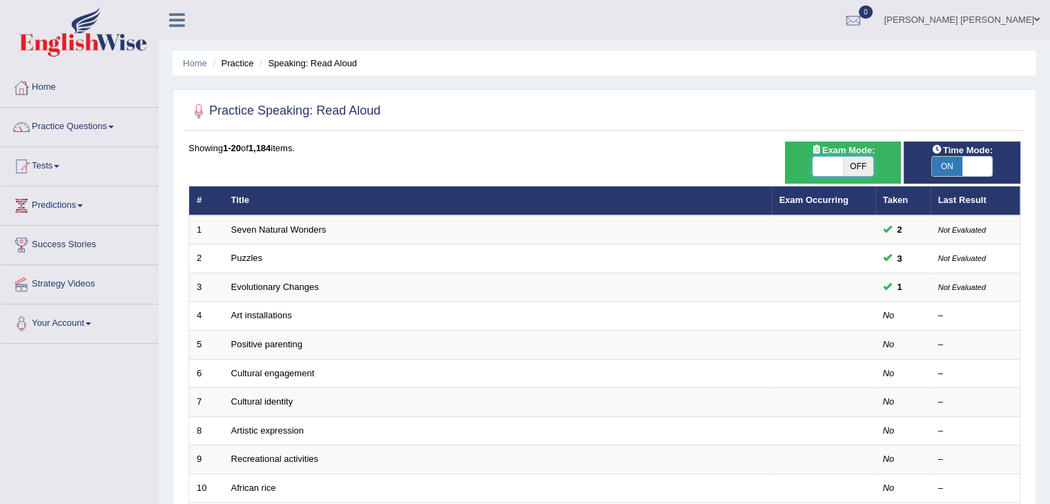
click at [840, 169] on span at bounding box center [828, 166] width 30 height 19
checkbox input "true"
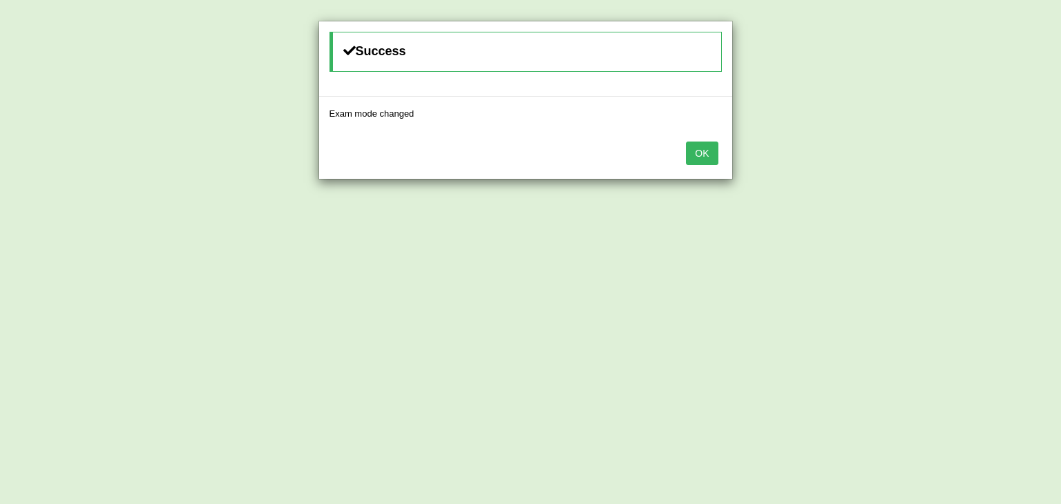
click at [686, 158] on button "OK" at bounding box center [702, 153] width 32 height 23
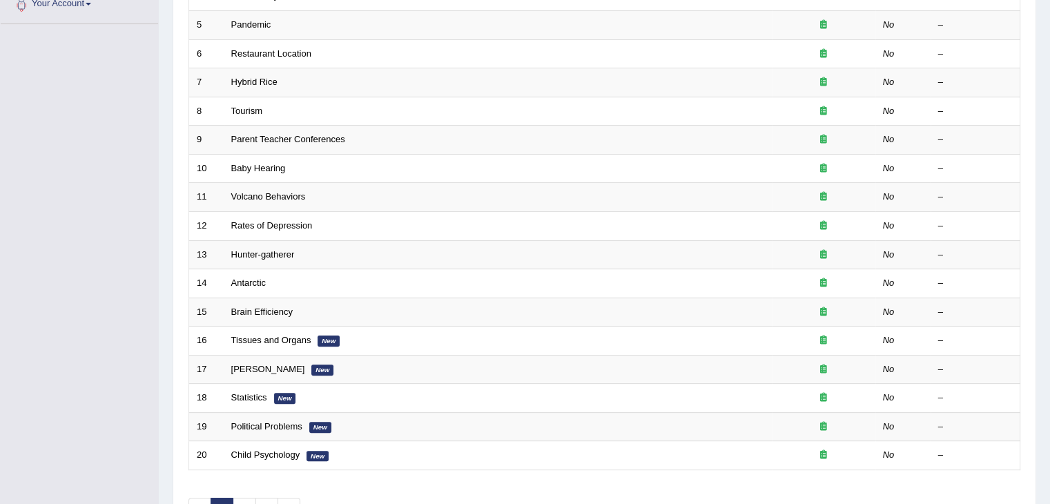
scroll to position [406, 0]
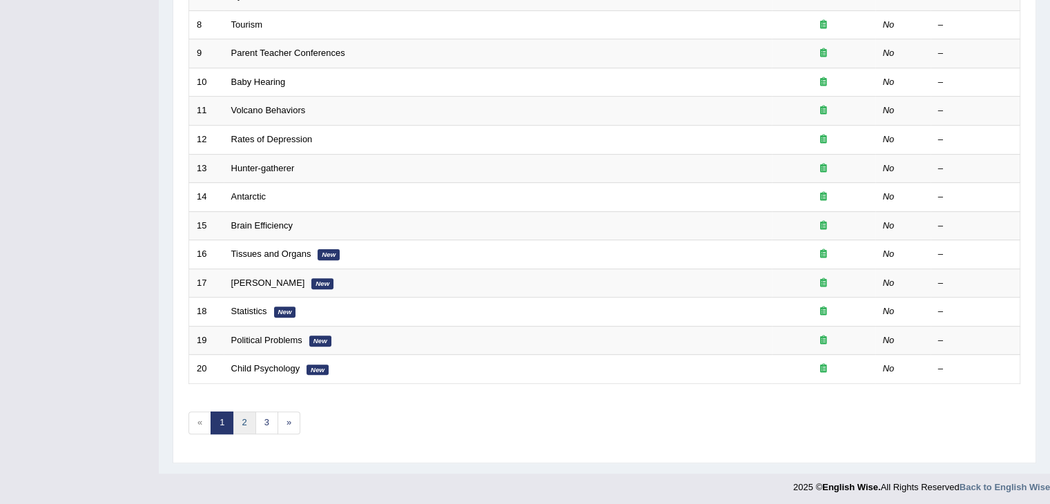
click at [242, 412] on link "2" at bounding box center [244, 423] width 23 height 23
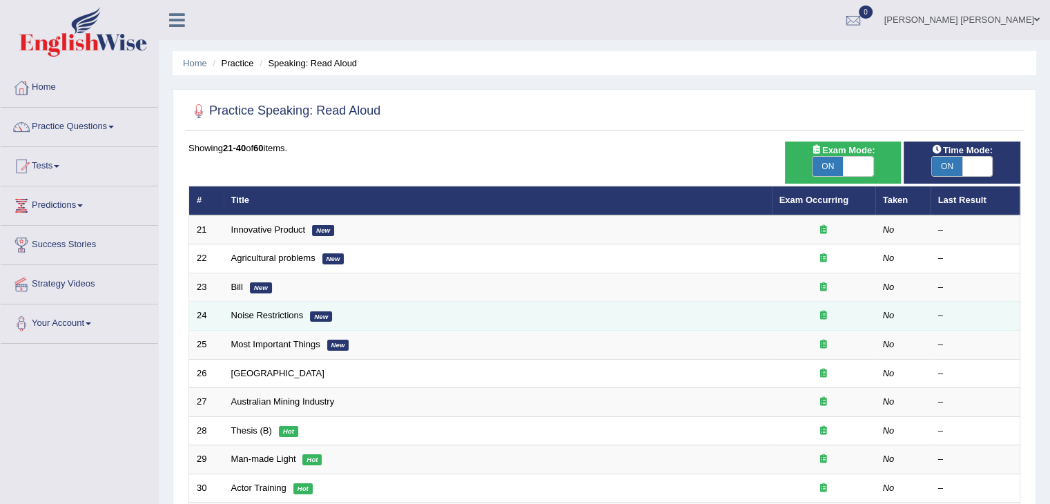
scroll to position [406, 0]
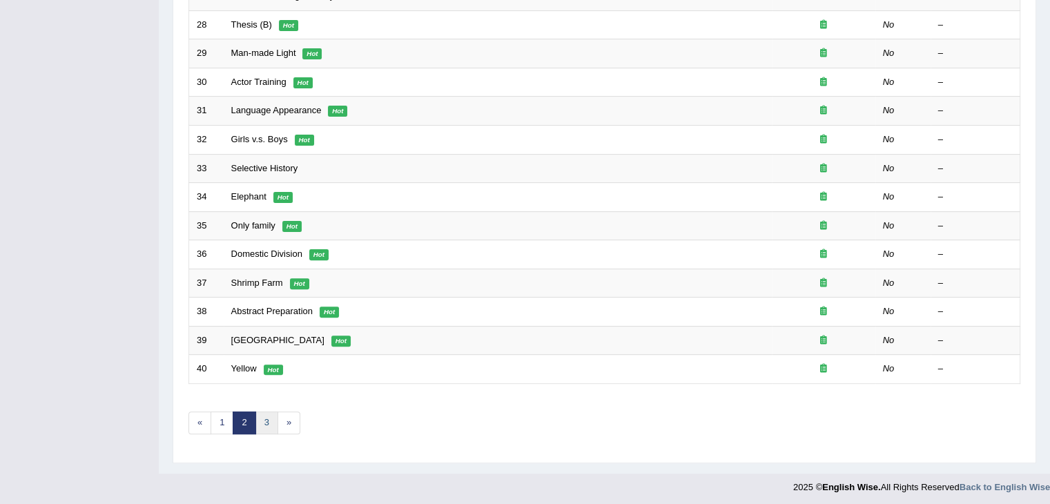
click at [274, 423] on link "3" at bounding box center [267, 423] width 23 height 23
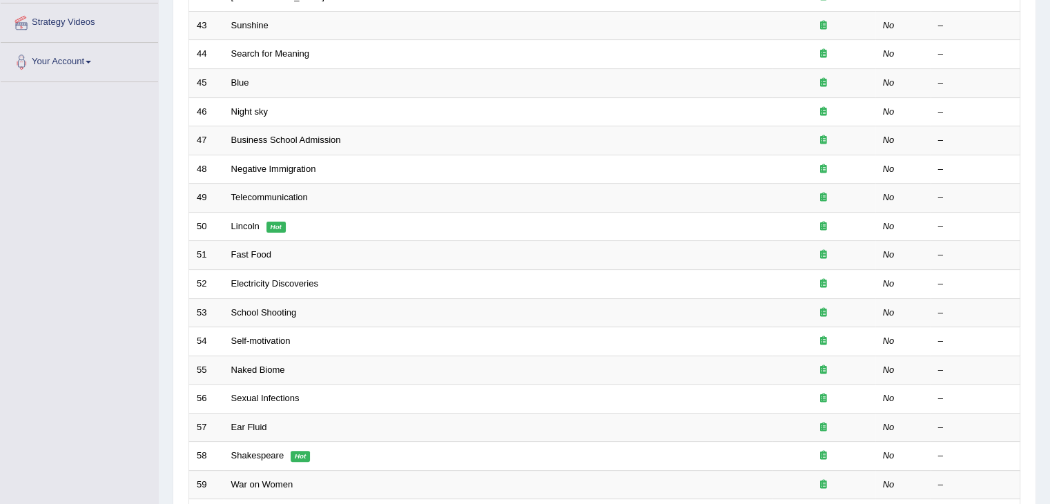
scroll to position [406, 0]
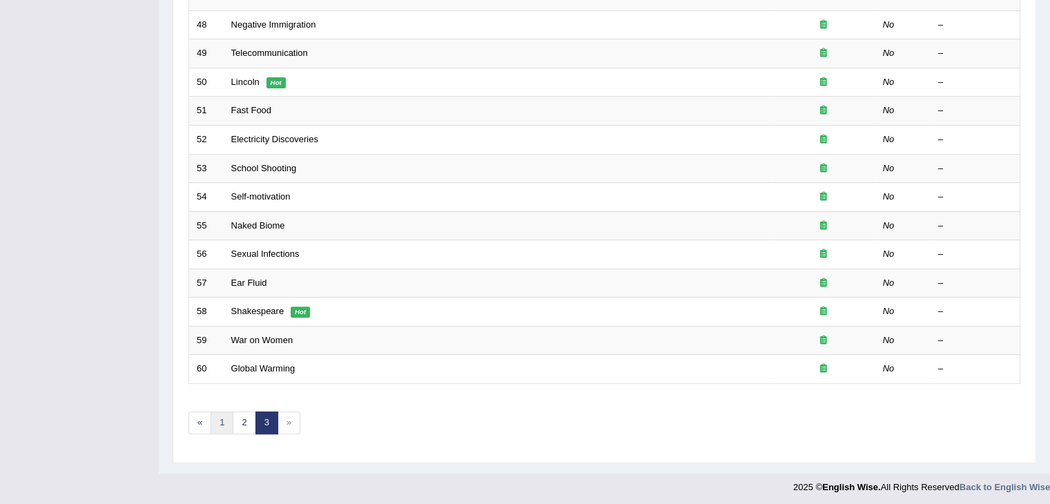
click at [222, 414] on link "1" at bounding box center [222, 423] width 23 height 23
